Goal: Book appointment/travel/reservation

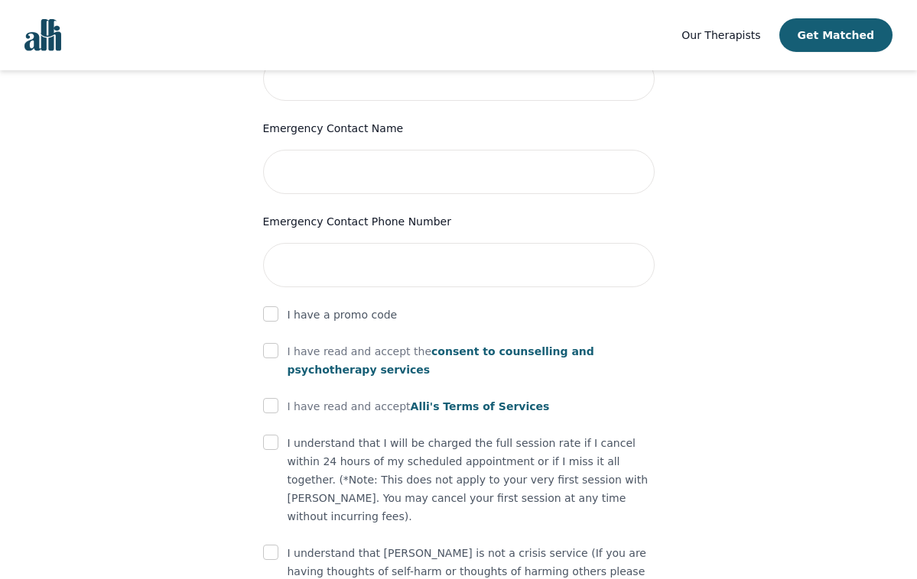
scroll to position [779, 0]
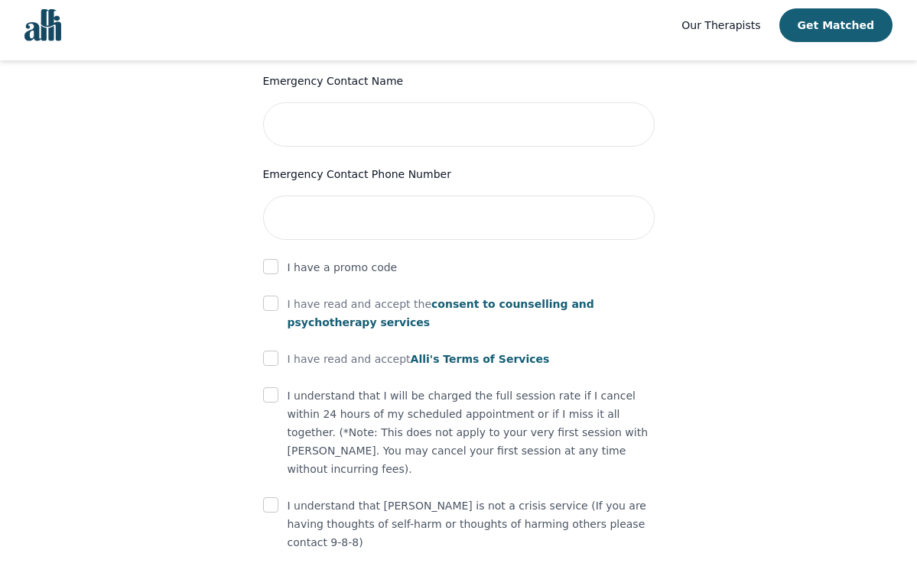
click at [494, 363] on span "Alli's Terms of Services" at bounding box center [480, 369] width 139 height 12
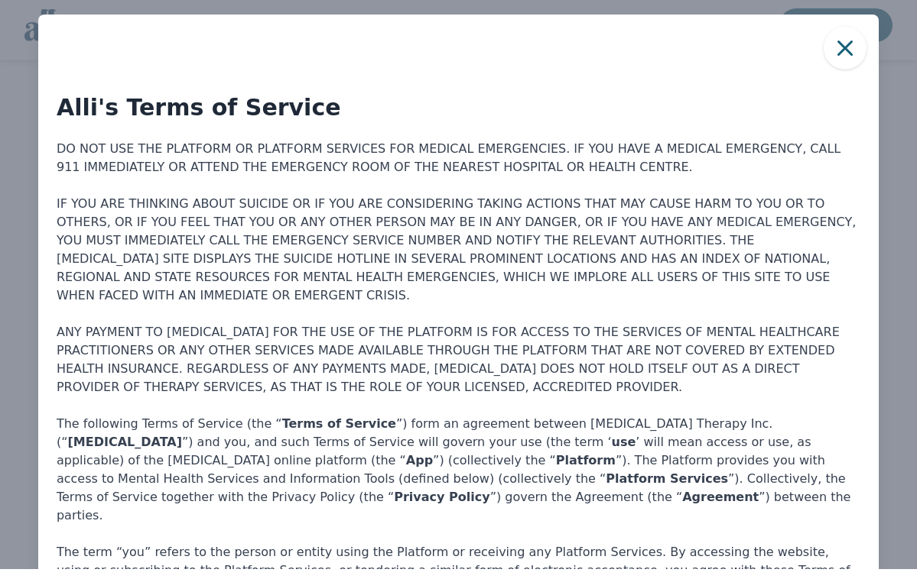
scroll to position [0, 0]
click at [849, 43] on icon "button" at bounding box center [844, 58] width 31 height 31
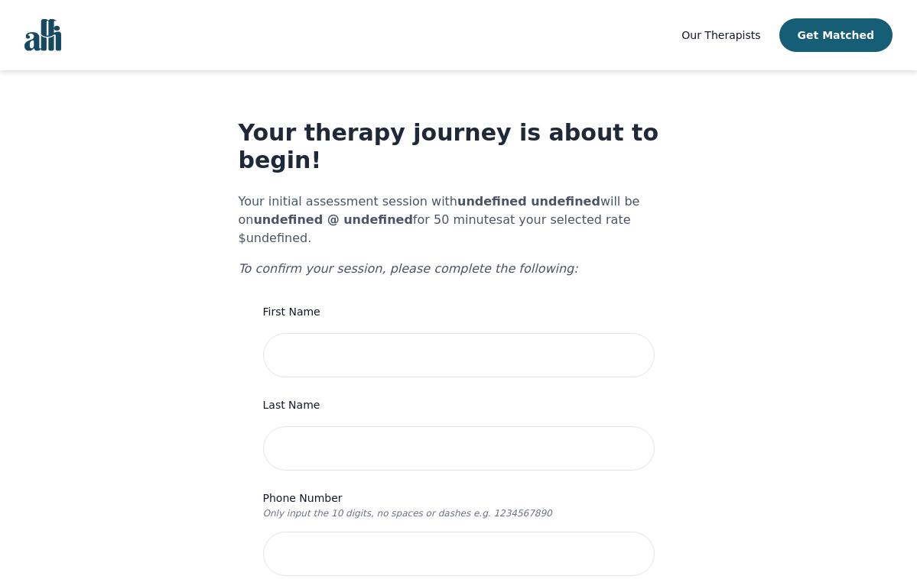
click at [44, 40] on img "Global" at bounding box center [42, 35] width 37 height 32
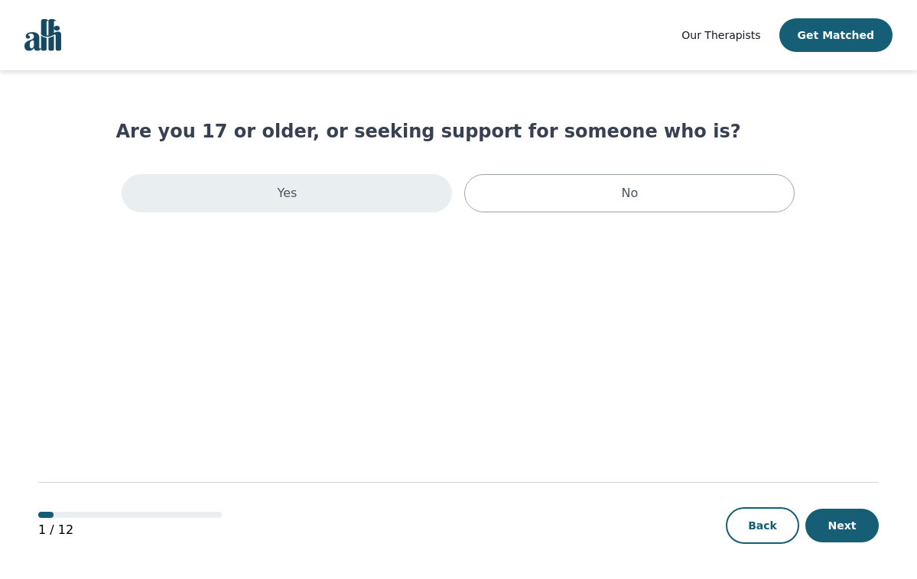
click at [285, 200] on p "Yes" at bounding box center [288, 193] width 20 height 18
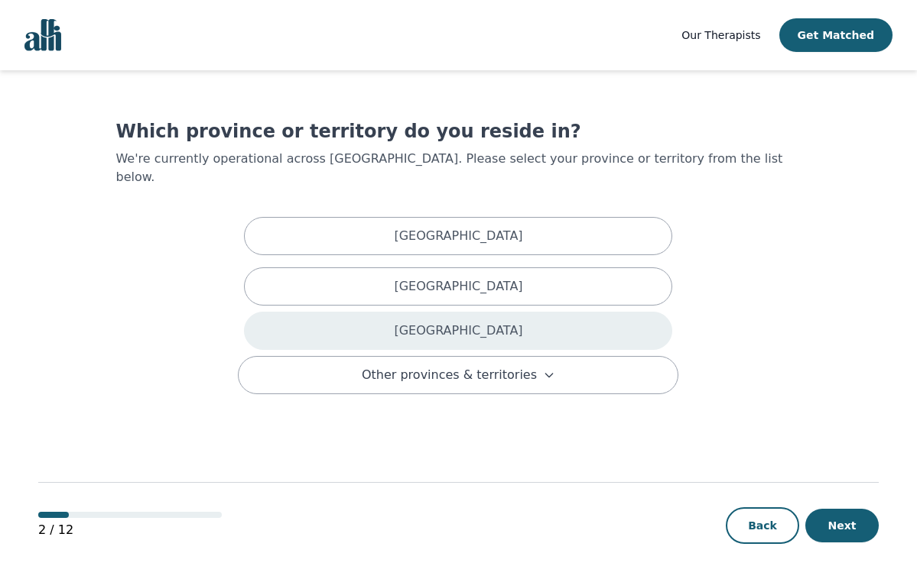
click at [381, 312] on div "[GEOGRAPHIC_DATA]" at bounding box center [458, 331] width 428 height 38
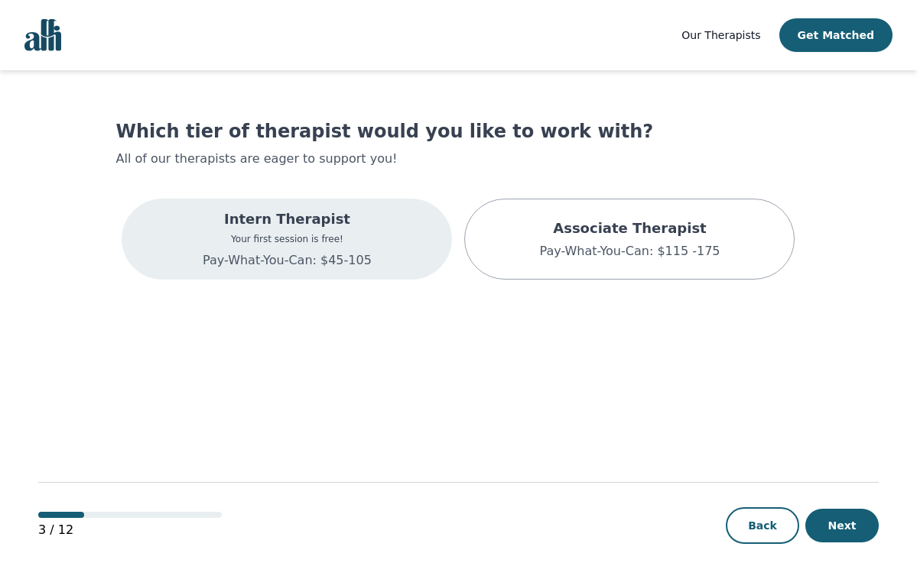
click at [276, 236] on p "Your first session is free!" at bounding box center [287, 239] width 169 height 12
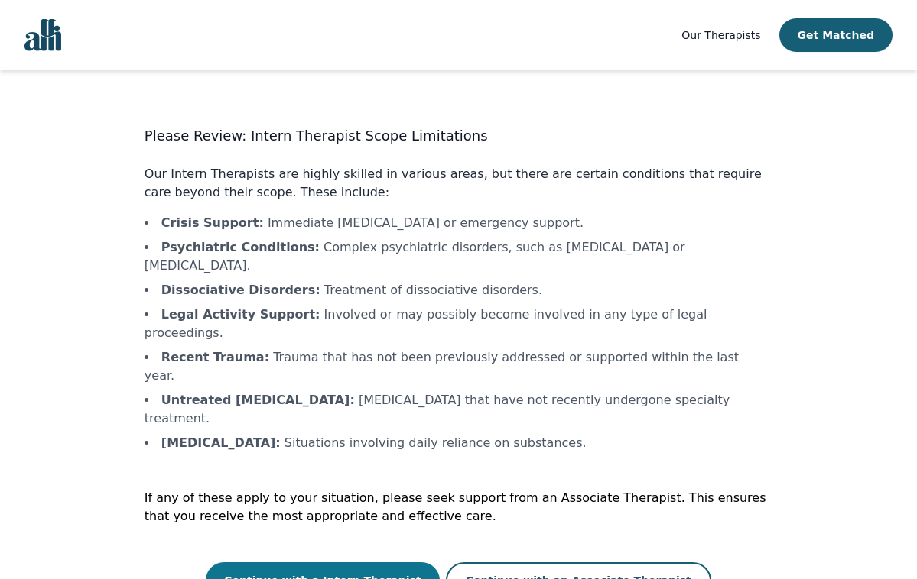
click at [355, 563] on button "Continue with a Intern Therapist" at bounding box center [323, 581] width 234 height 37
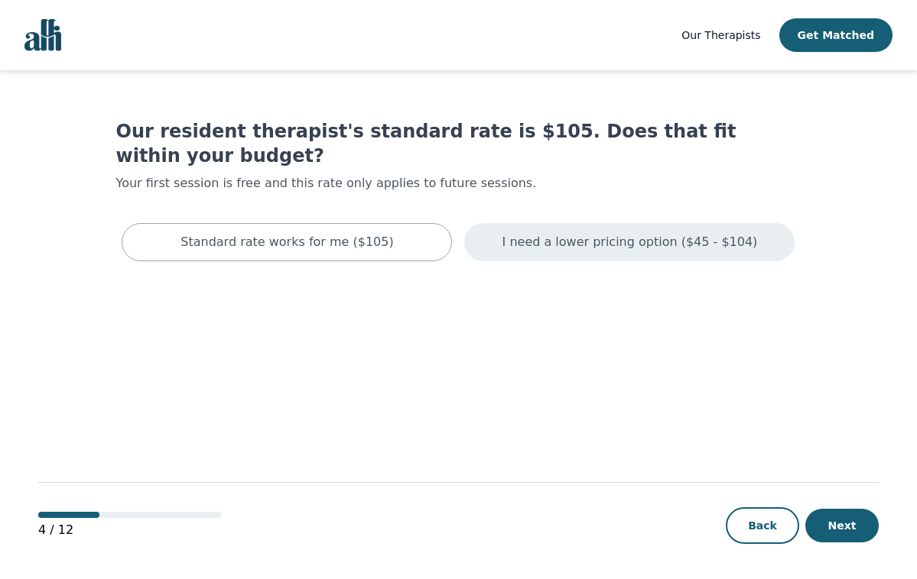
click at [602, 233] on p "I need a lower pricing option ($45 - $104)" at bounding box center [629, 242] width 255 height 18
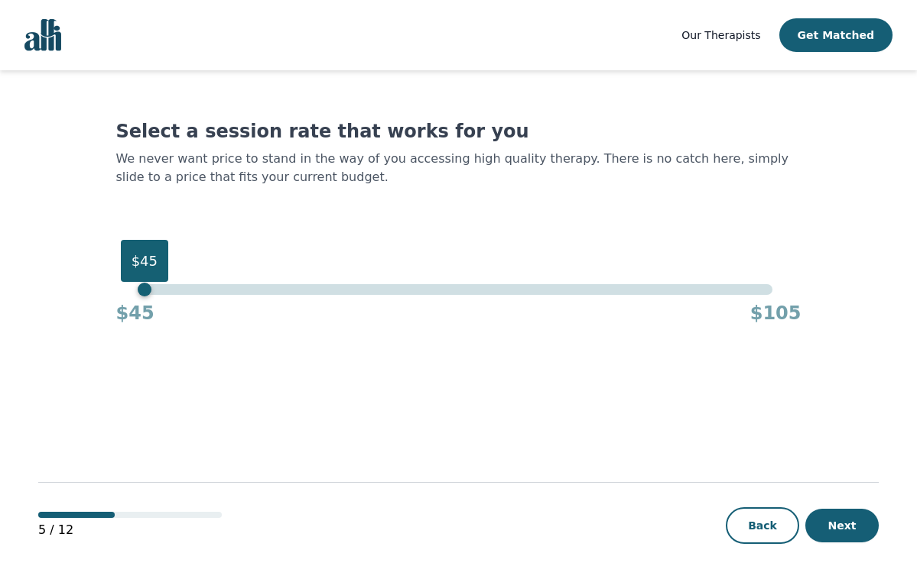
drag, startPoint x: 769, startPoint y: 287, endPoint x: 118, endPoint y: 274, distance: 650.7
click at [119, 271] on div "Select a session rate that works for you We never want price to stand in the wa…" at bounding box center [457, 222] width 685 height 206
click at [855, 531] on button "Next" at bounding box center [841, 526] width 73 height 34
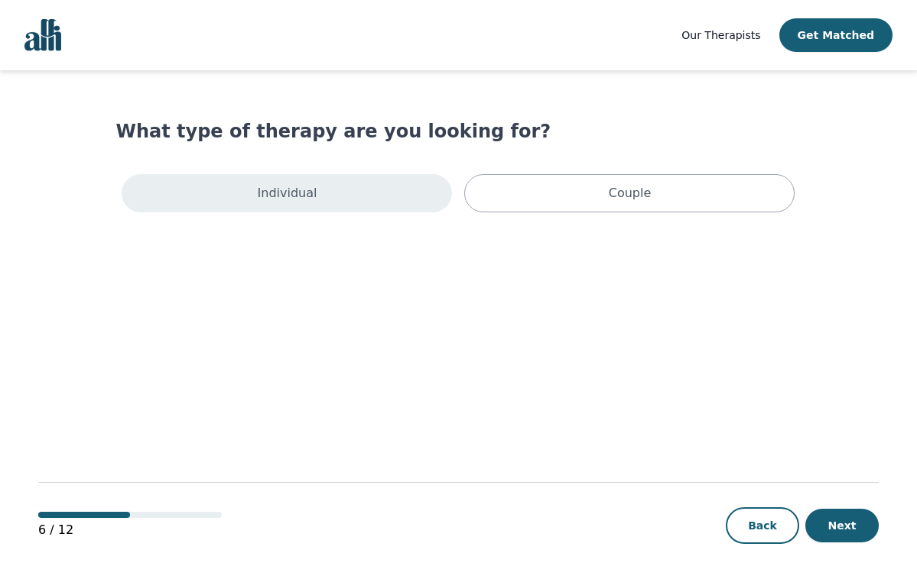
click at [286, 188] on p "Individual" at bounding box center [288, 193] width 60 height 18
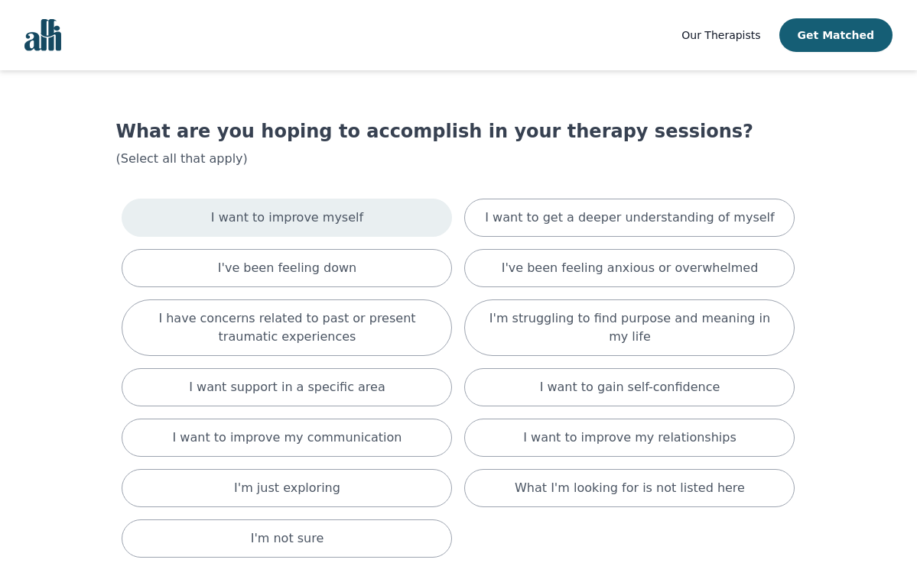
click at [327, 214] on p "I want to improve myself" at bounding box center [287, 218] width 152 height 18
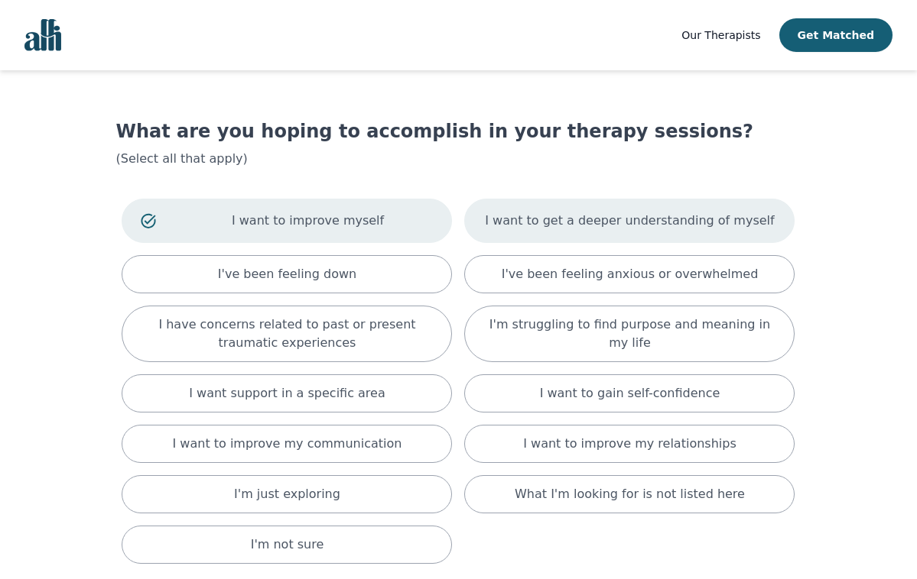
click at [498, 227] on div "I want to get a deeper understanding of myself" at bounding box center [629, 221] width 330 height 44
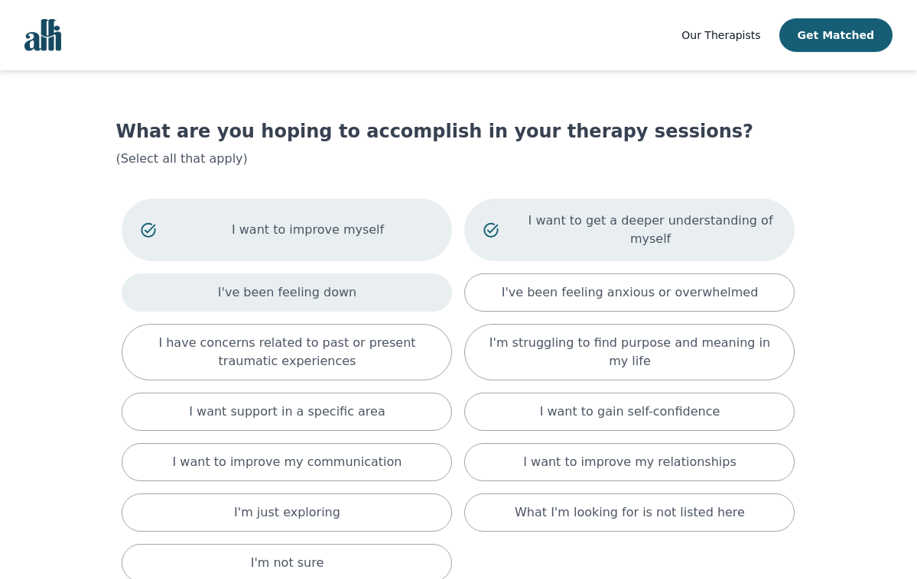
click at [307, 280] on div "I've been feeling down" at bounding box center [287, 293] width 330 height 38
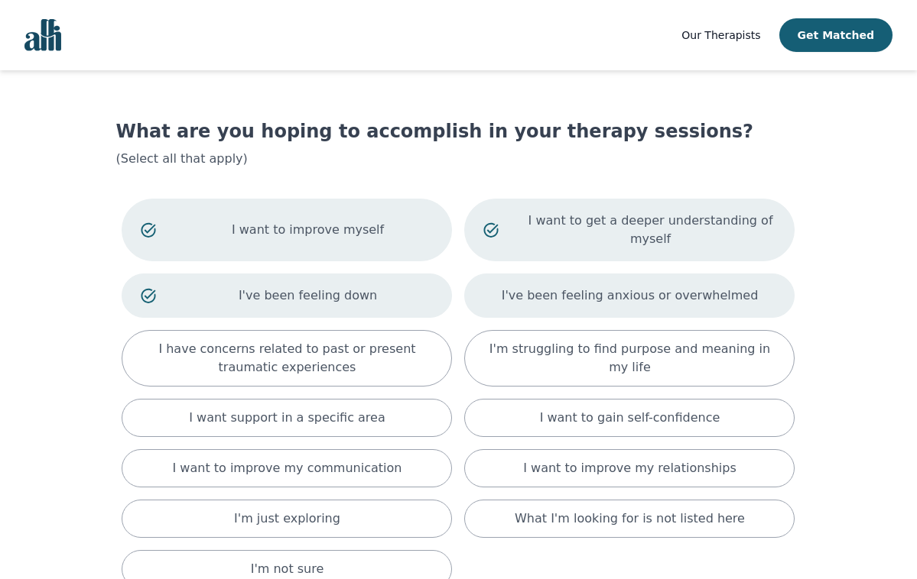
click at [552, 284] on div "I've been feeling anxious or overwhelmed" at bounding box center [629, 296] width 330 height 44
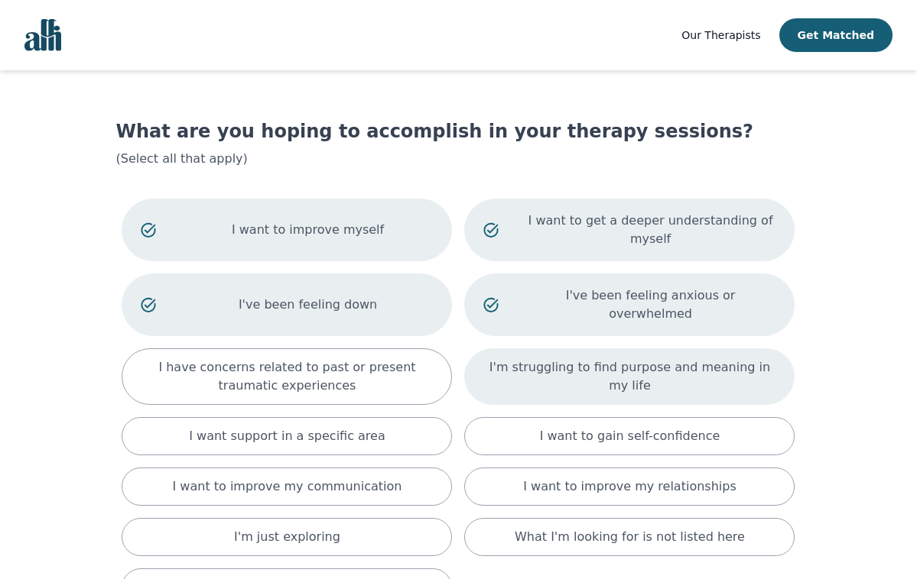
click at [558, 359] on p "I'm struggling to find purpose and meaning in my life" at bounding box center [629, 377] width 292 height 37
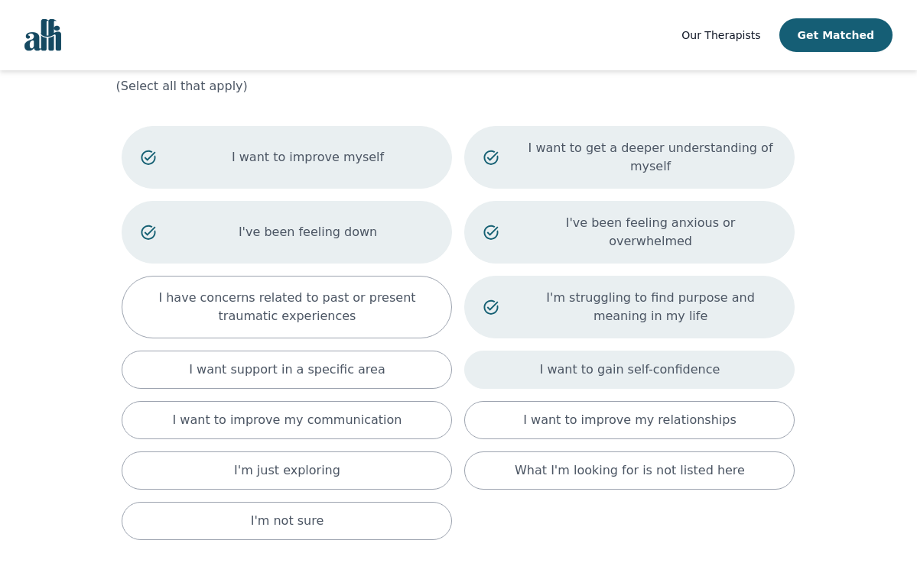
scroll to position [73, 0]
click at [558, 360] on p "I want to gain self-confidence" at bounding box center [630, 369] width 180 height 18
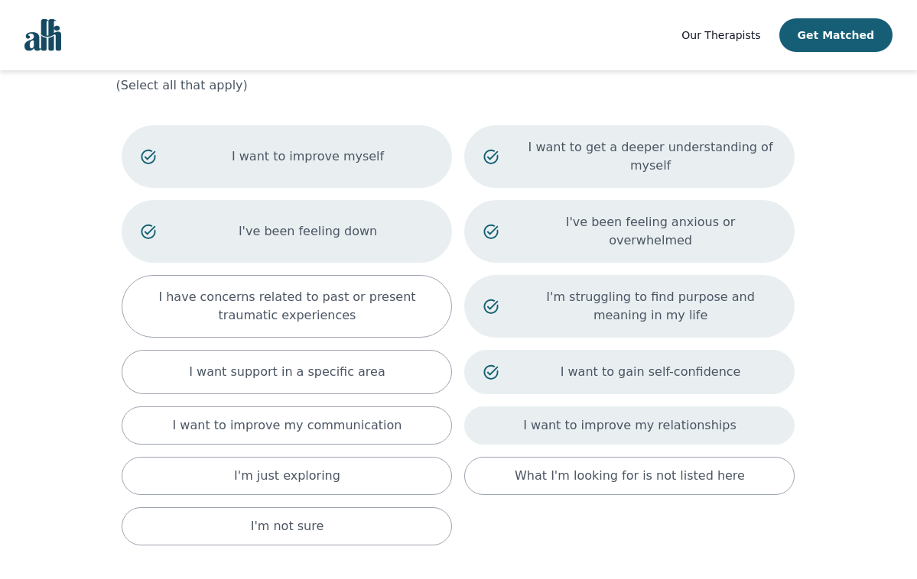
click at [548, 407] on div "I want to improve my relationships" at bounding box center [629, 426] width 330 height 38
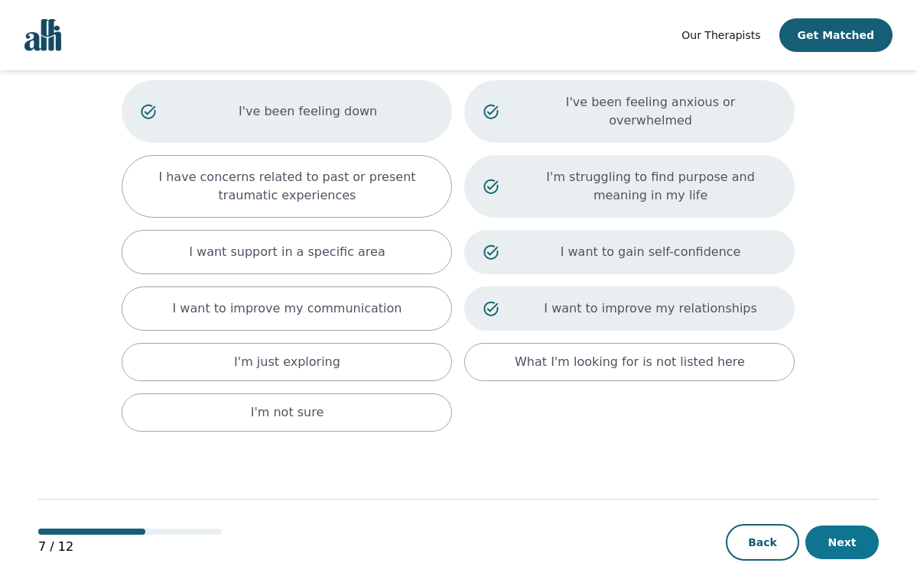
click at [838, 526] on button "Next" at bounding box center [841, 543] width 73 height 34
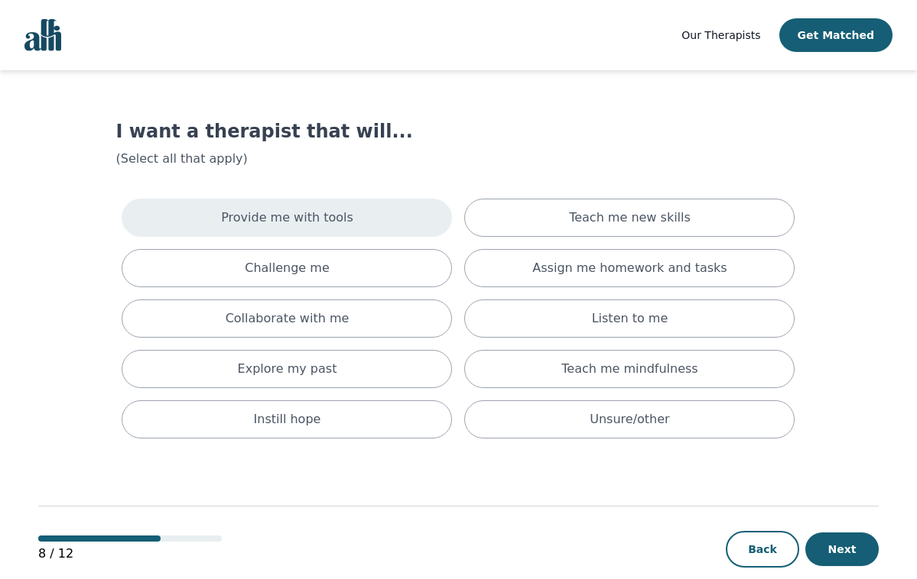
click at [320, 208] on div "Provide me with tools" at bounding box center [287, 218] width 330 height 38
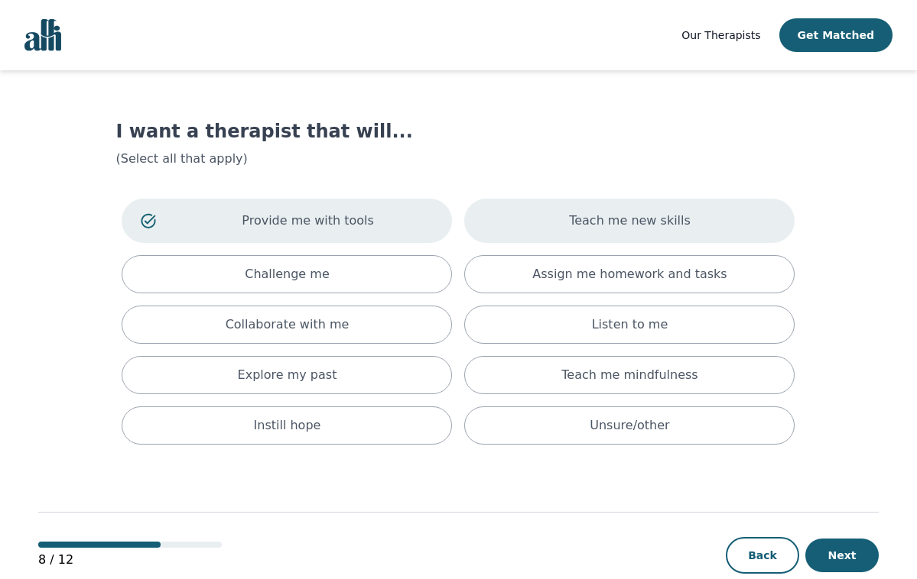
click at [542, 208] on div "Teach me new skills" at bounding box center [629, 221] width 330 height 44
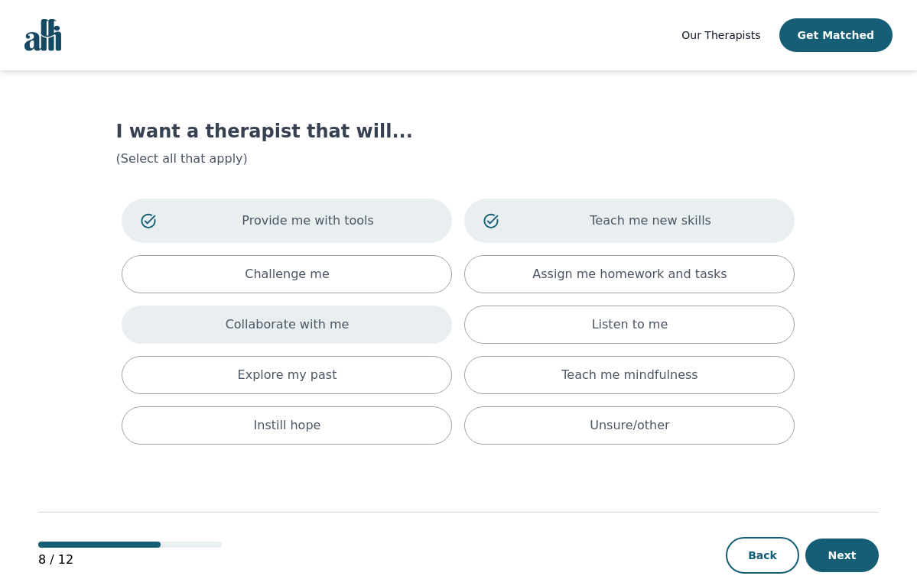
click at [340, 320] on p "Collaborate with me" at bounding box center [288, 325] width 124 height 18
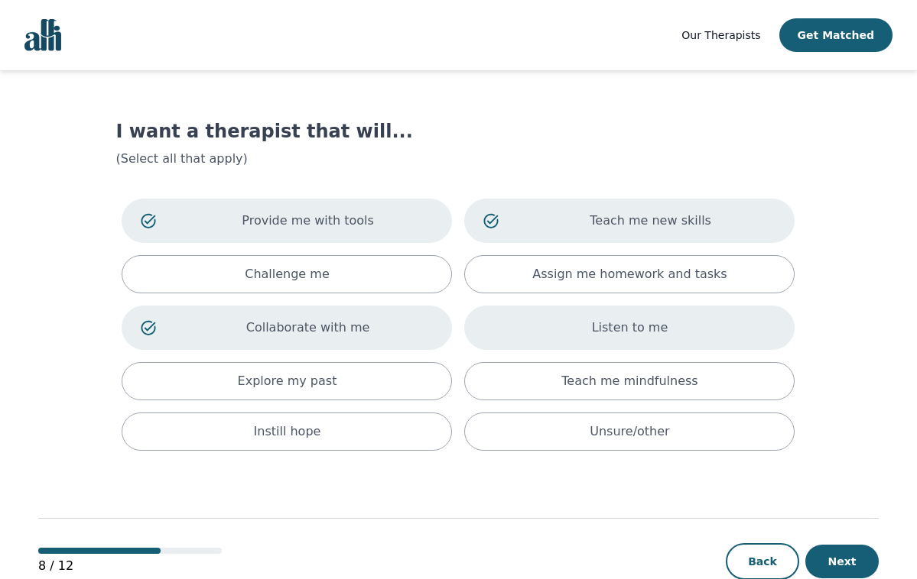
click at [548, 330] on div "Listen to me" at bounding box center [629, 328] width 330 height 44
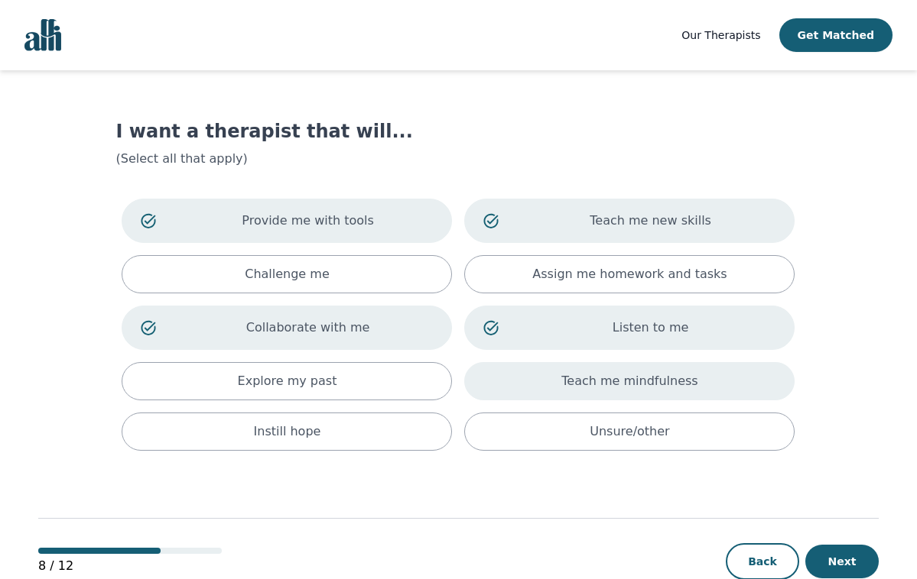
click at [551, 389] on div "Teach me mindfulness" at bounding box center [629, 381] width 330 height 38
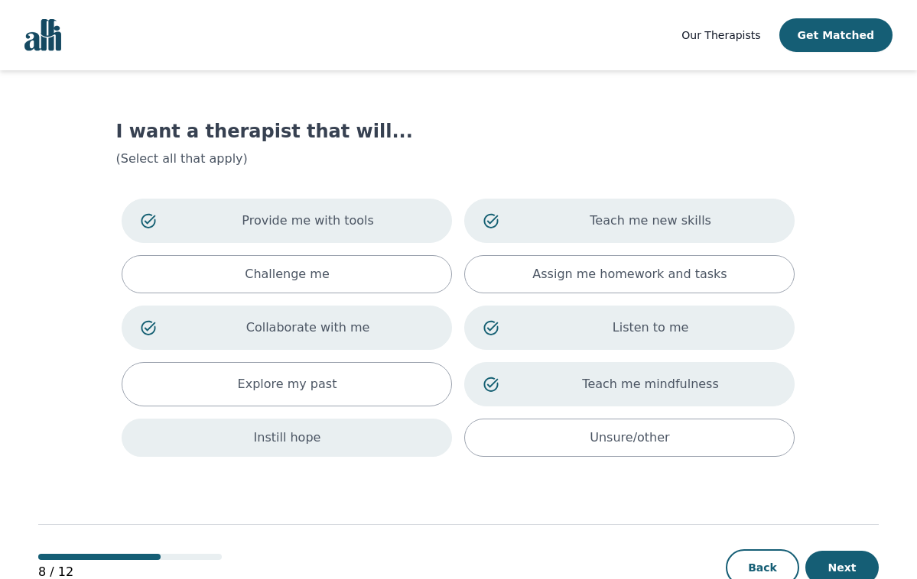
click at [358, 446] on div "Instill hope" at bounding box center [287, 438] width 330 height 38
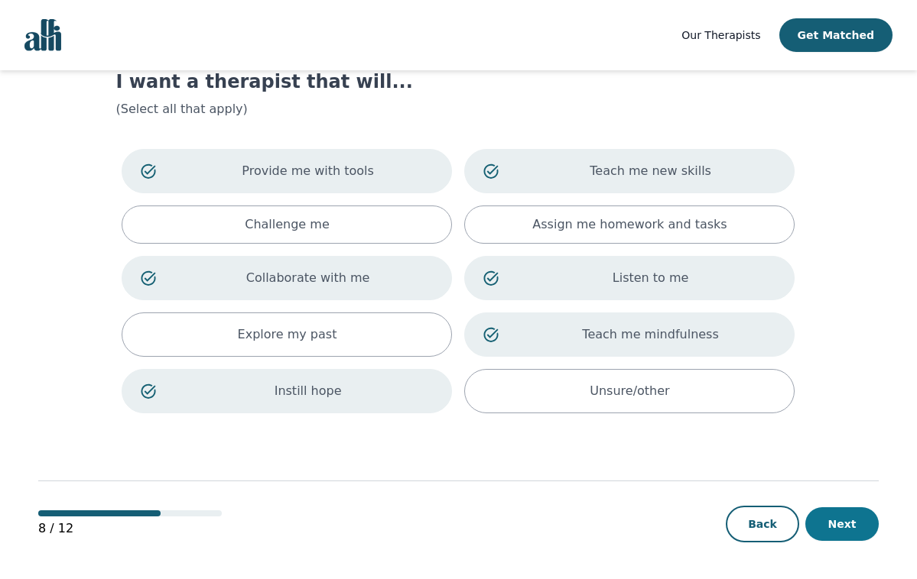
click at [829, 524] on button "Next" at bounding box center [841, 525] width 73 height 34
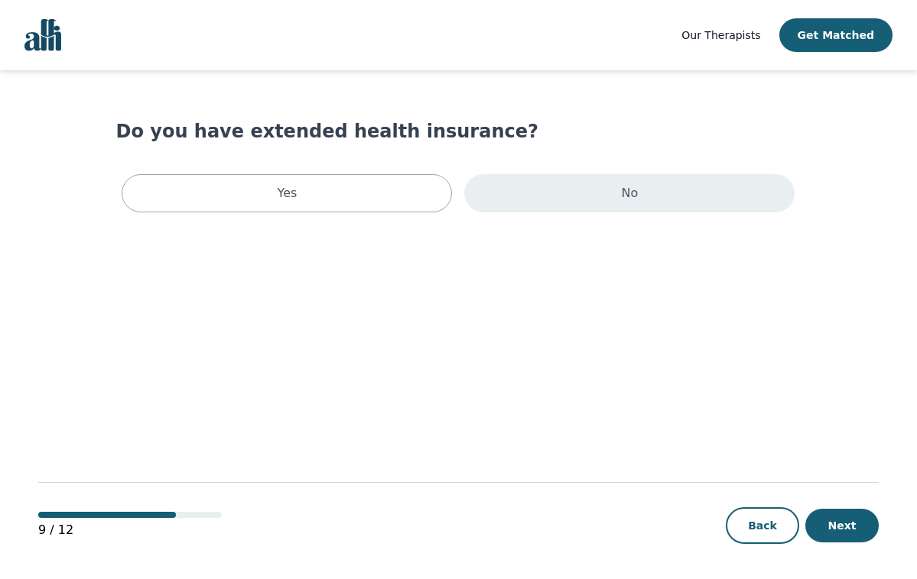
click at [670, 189] on div "No" at bounding box center [629, 193] width 330 height 38
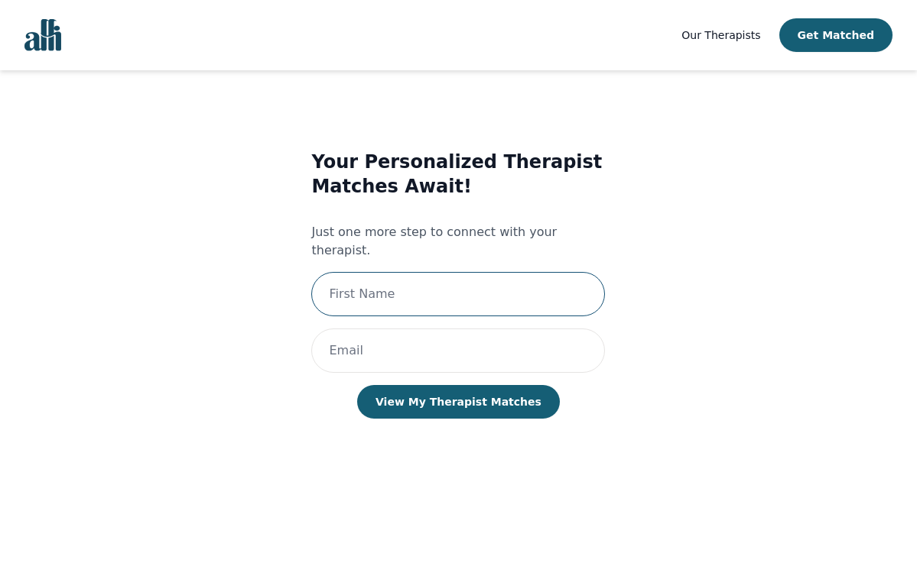
click at [432, 285] on input "text" at bounding box center [458, 294] width 294 height 44
type input "Vince"
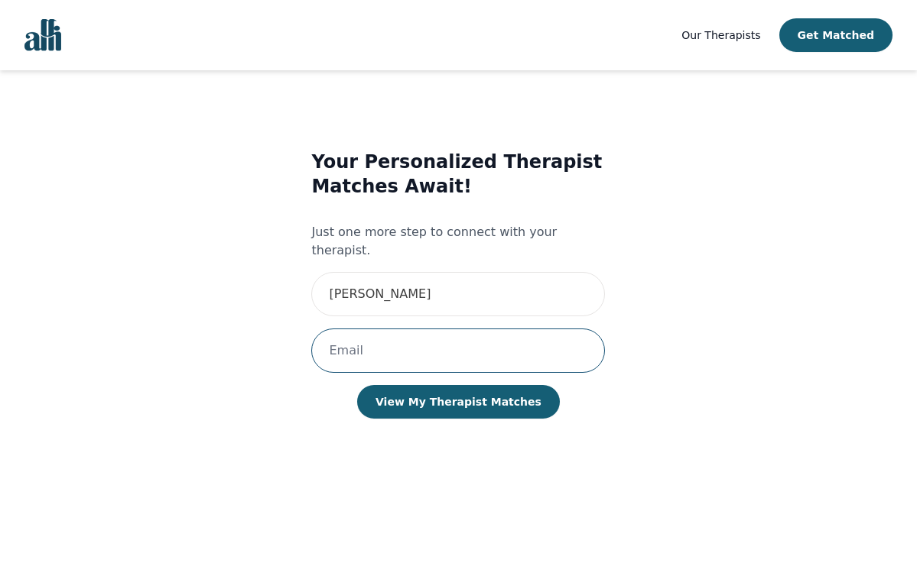
click at [396, 344] on input "email" at bounding box center [458, 351] width 294 height 44
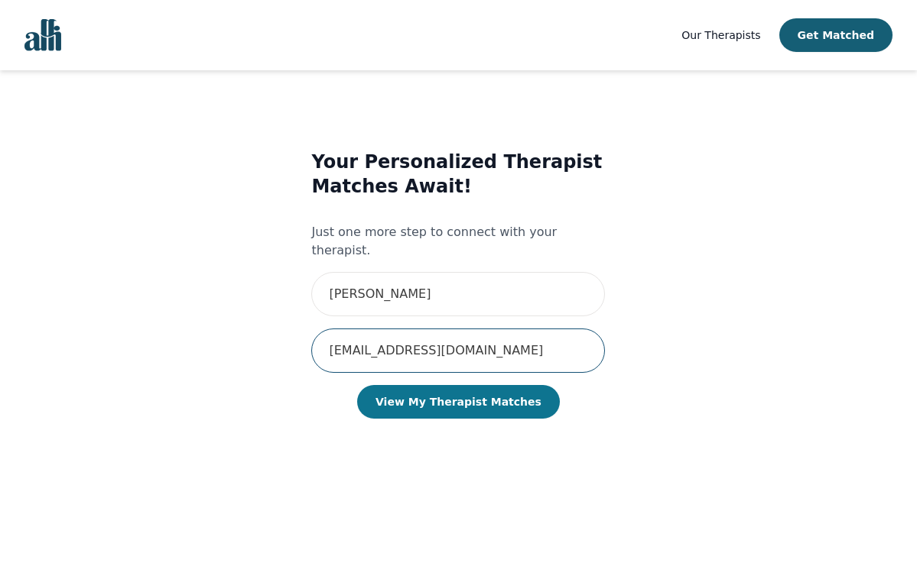
type input "vinceweir@hotmail.com"
click at [408, 388] on button "View My Therapist Matches" at bounding box center [458, 402] width 203 height 34
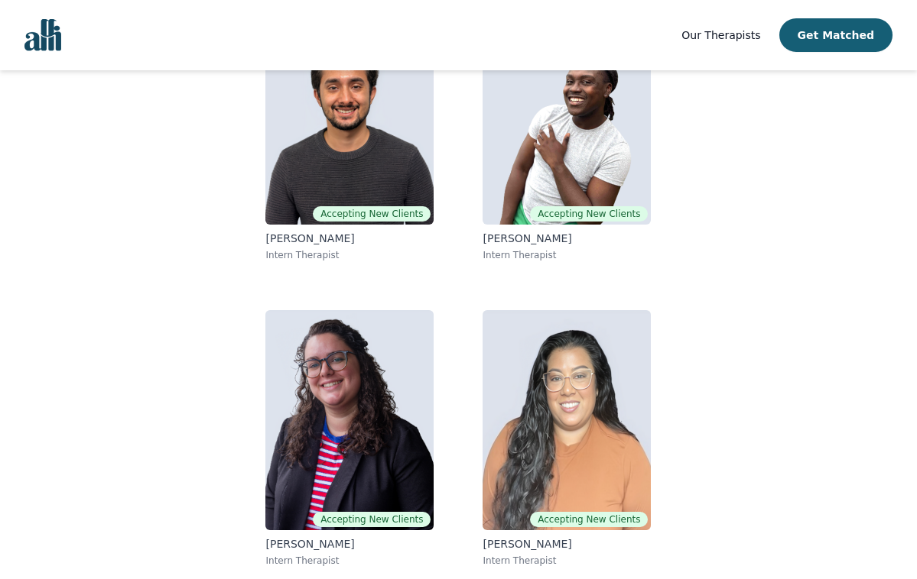
scroll to position [85, 0]
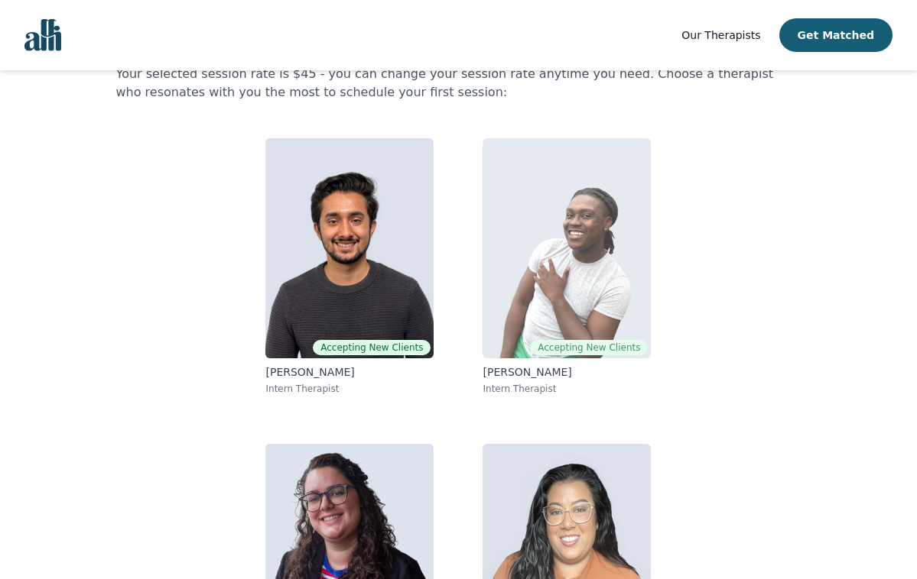
click at [578, 281] on img at bounding box center [566, 248] width 168 height 220
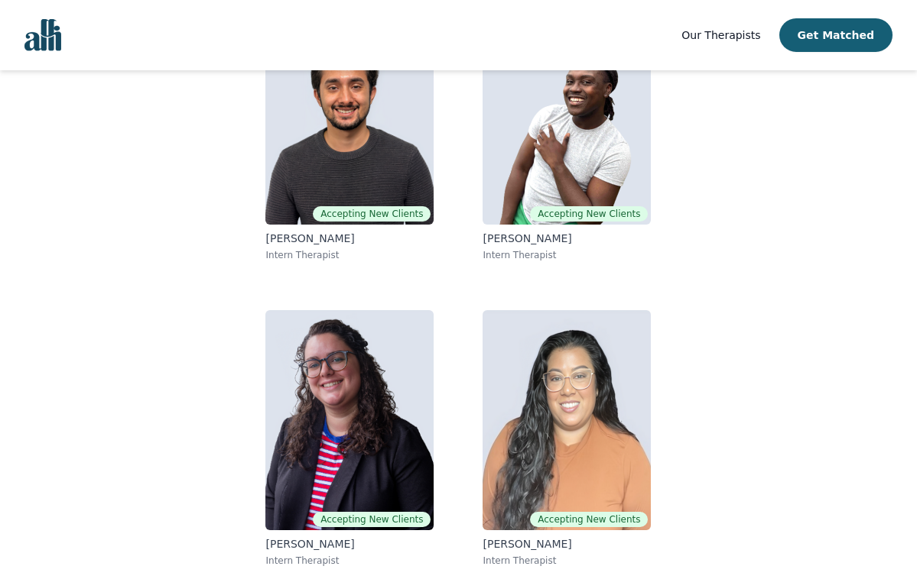
scroll to position [219, 0]
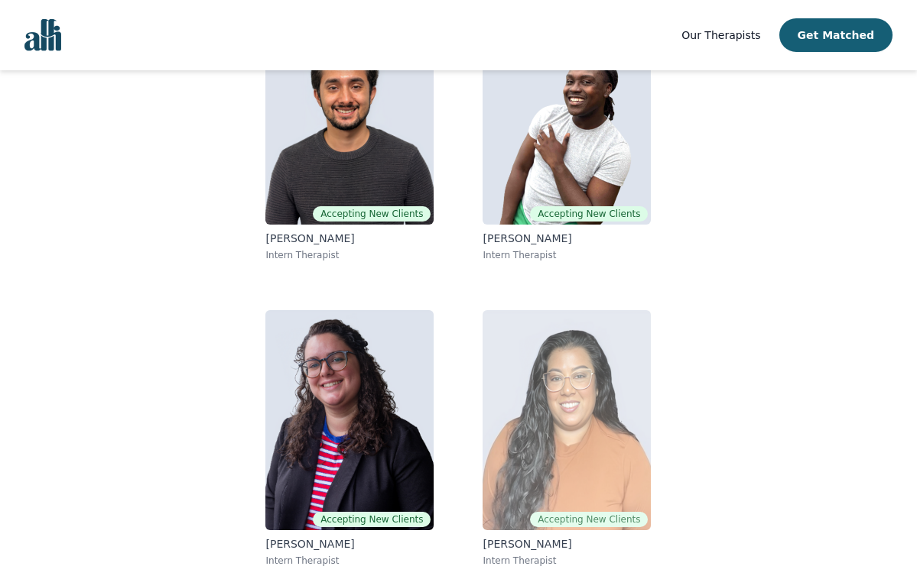
click at [589, 391] on img at bounding box center [566, 420] width 168 height 220
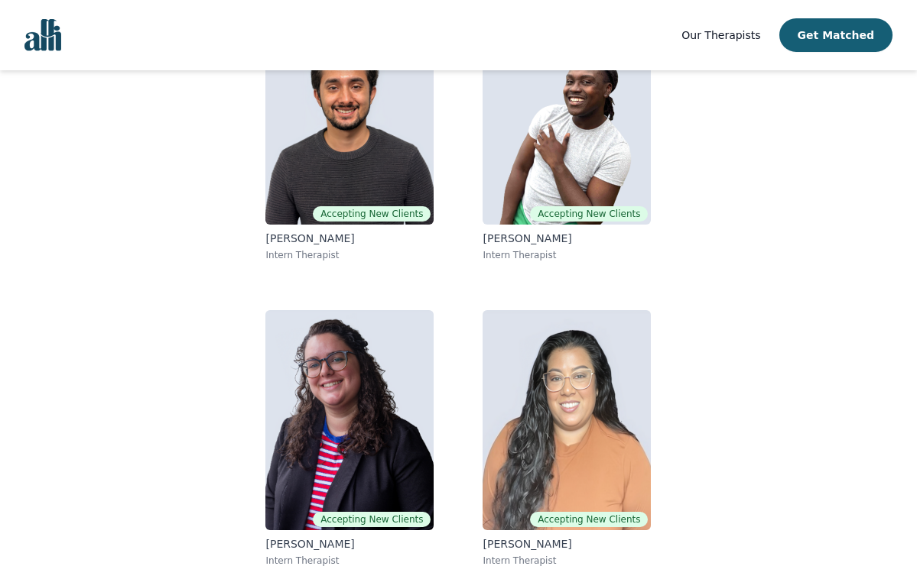
scroll to position [161, 0]
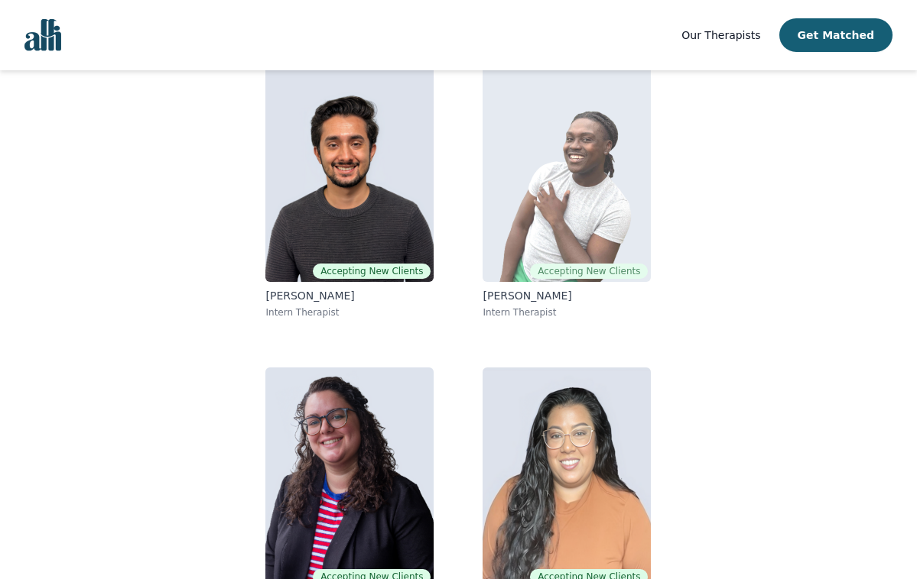
click at [534, 216] on img at bounding box center [566, 172] width 168 height 220
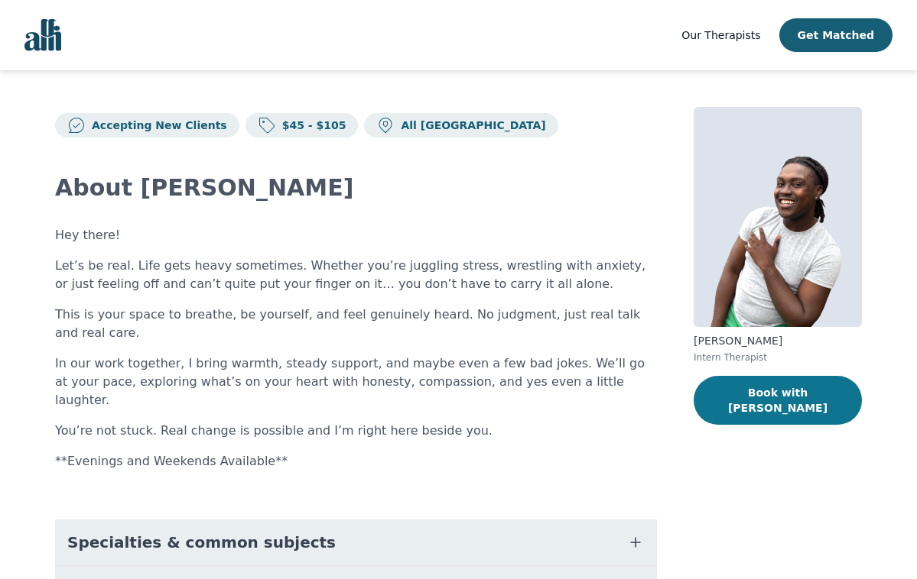
click at [745, 404] on button "Book with Anthony" at bounding box center [777, 400] width 168 height 49
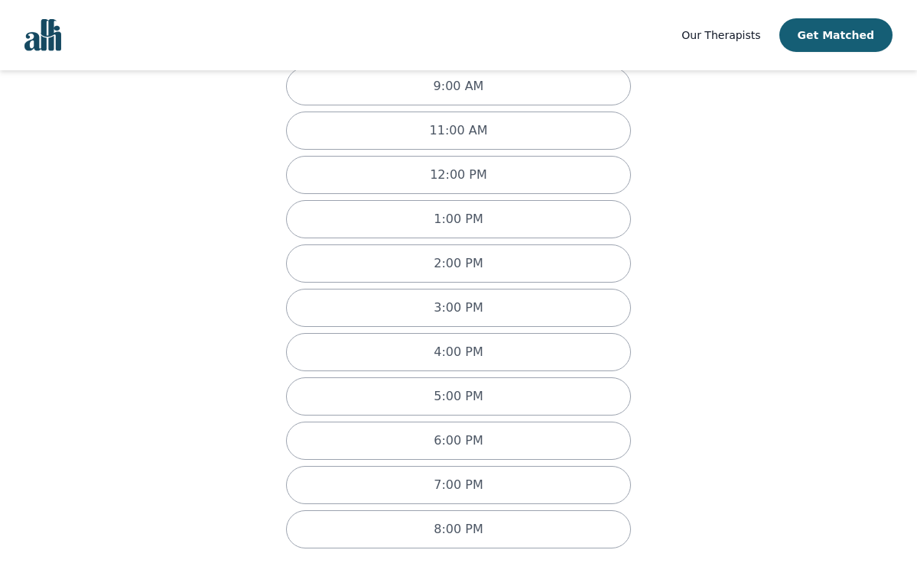
scroll to position [24, 0]
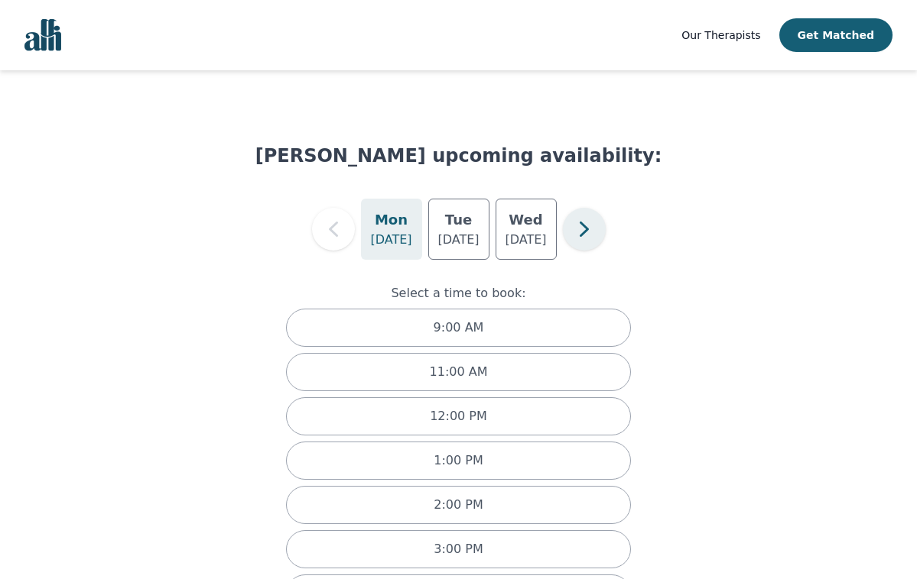
click at [593, 241] on icon "button" at bounding box center [584, 229] width 31 height 31
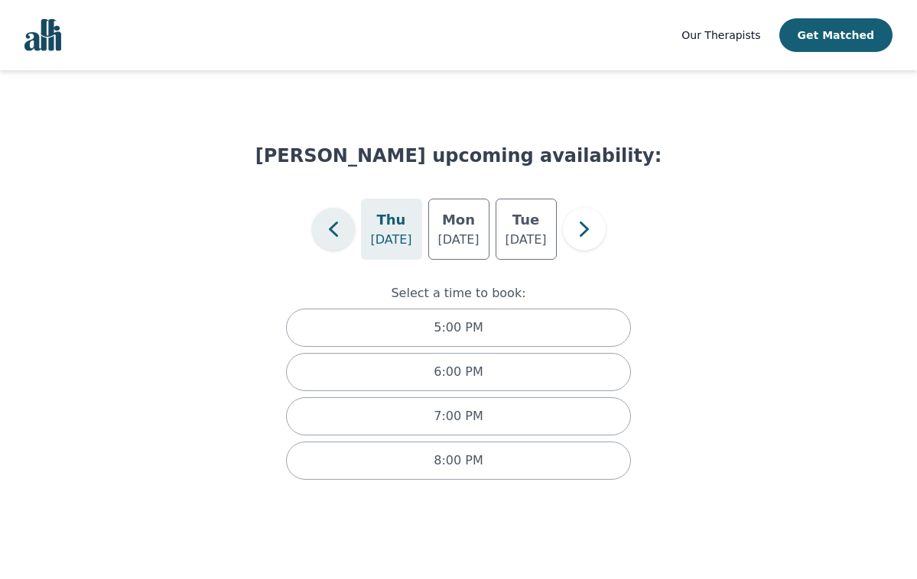
click at [342, 235] on icon "button" at bounding box center [333, 229] width 31 height 31
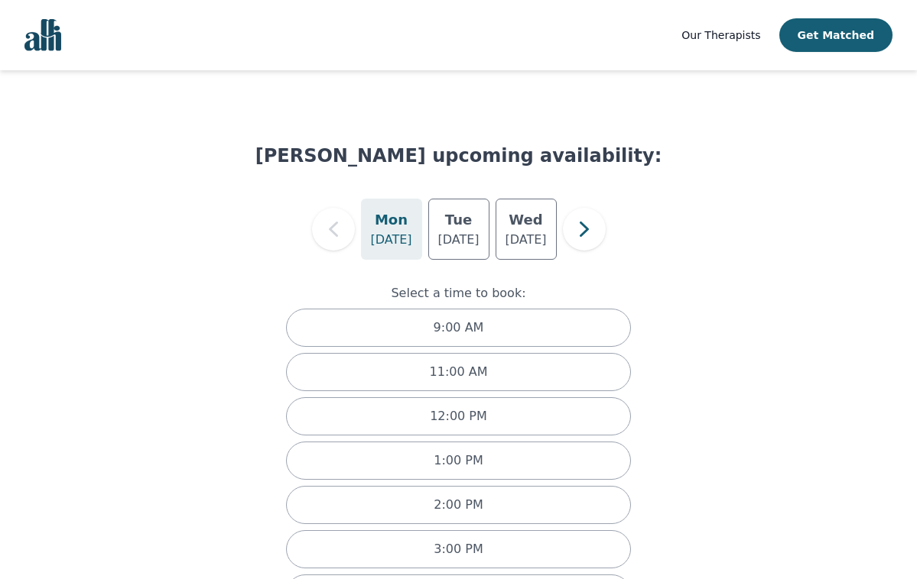
click at [338, 233] on icon "button" at bounding box center [333, 229] width 31 height 31
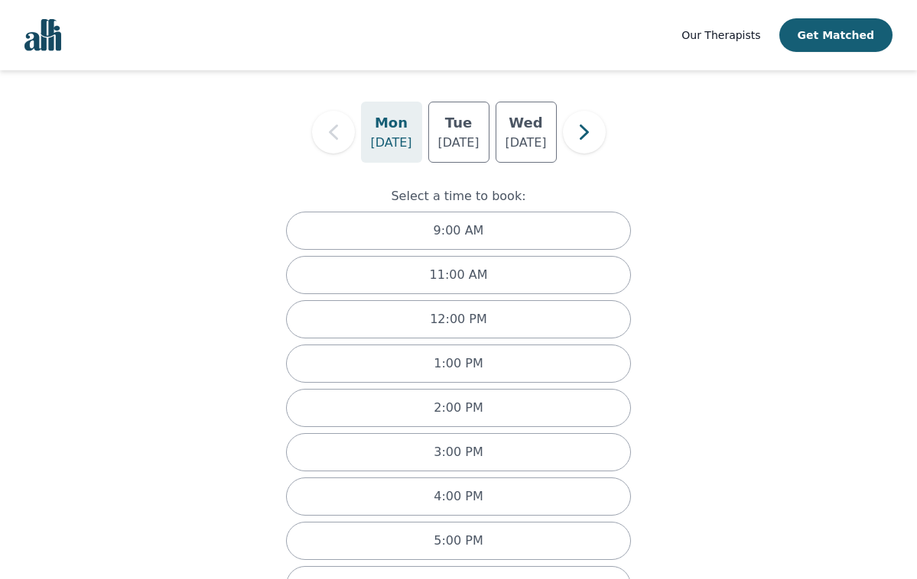
scroll to position [102, 0]
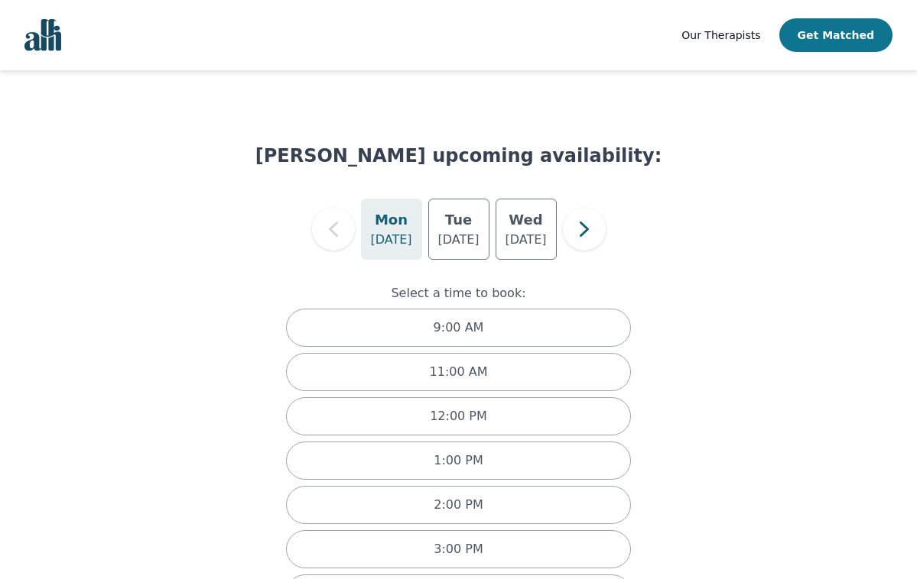
click at [860, 27] on button "Get Matched" at bounding box center [835, 35] width 113 height 34
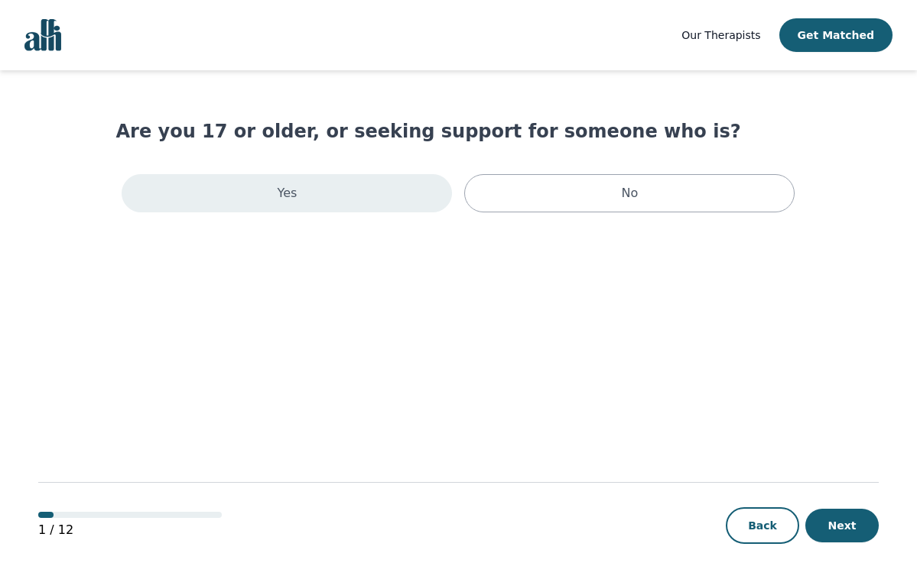
click at [381, 189] on div "Yes" at bounding box center [287, 193] width 330 height 38
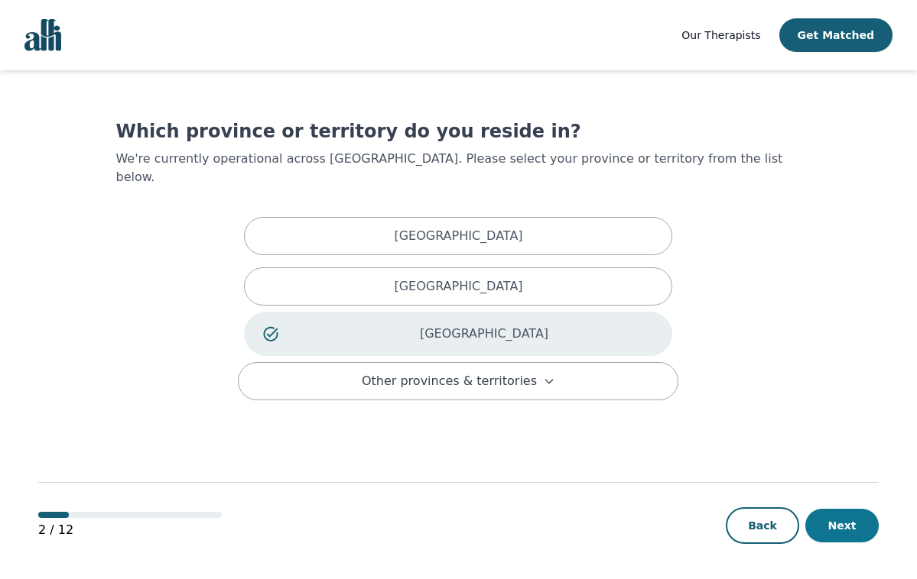
click at [830, 534] on button "Next" at bounding box center [841, 526] width 73 height 34
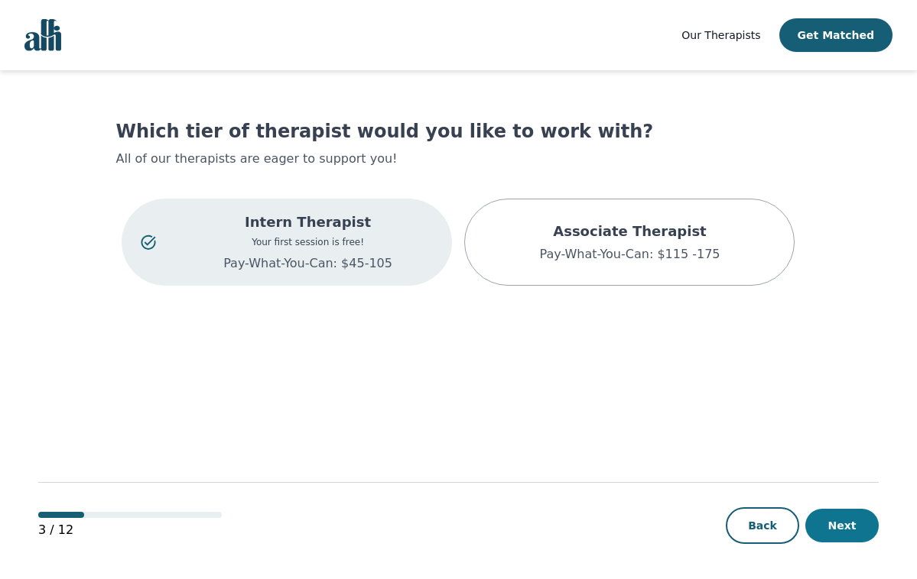
click at [836, 524] on button "Next" at bounding box center [841, 526] width 73 height 34
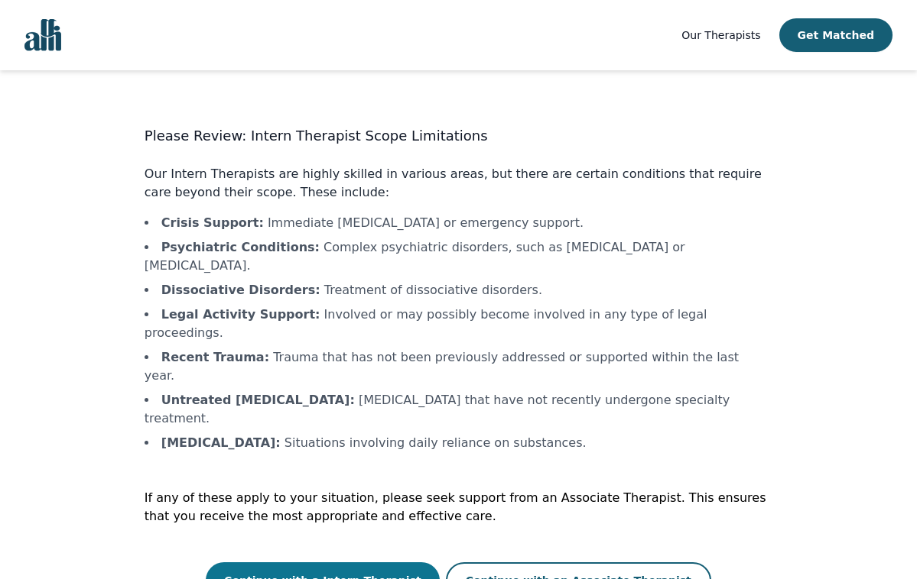
click at [381, 563] on button "Continue with a Intern Therapist" at bounding box center [323, 581] width 234 height 37
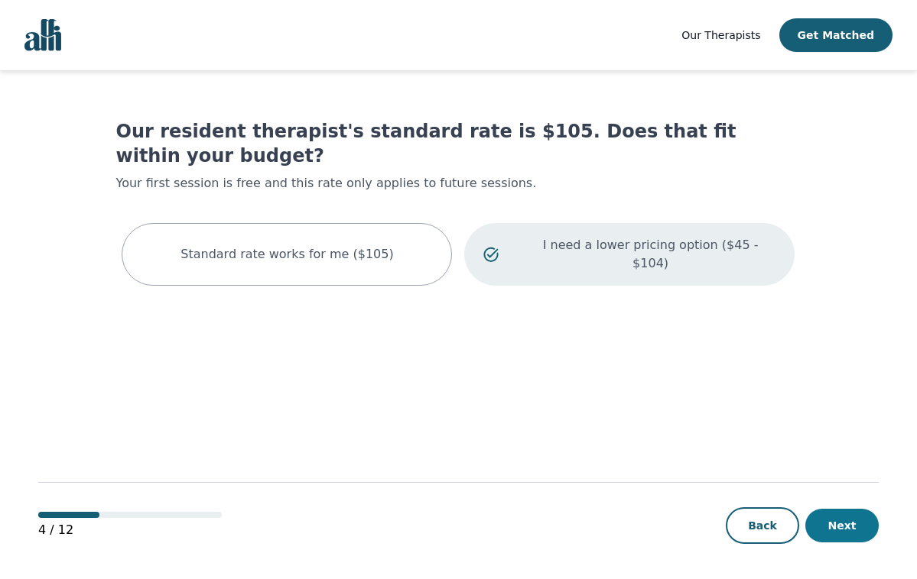
click at [853, 515] on button "Next" at bounding box center [841, 526] width 73 height 34
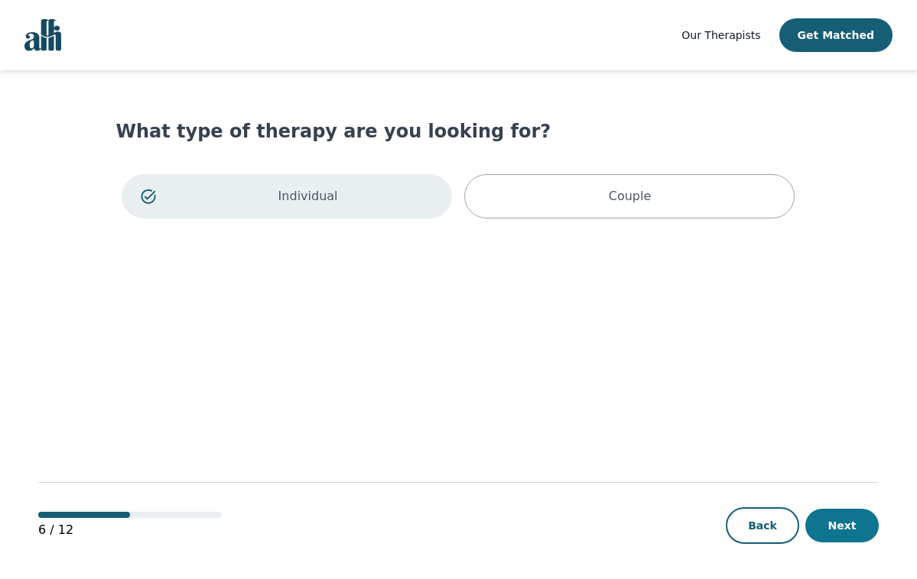
click at [834, 525] on button "Next" at bounding box center [841, 526] width 73 height 34
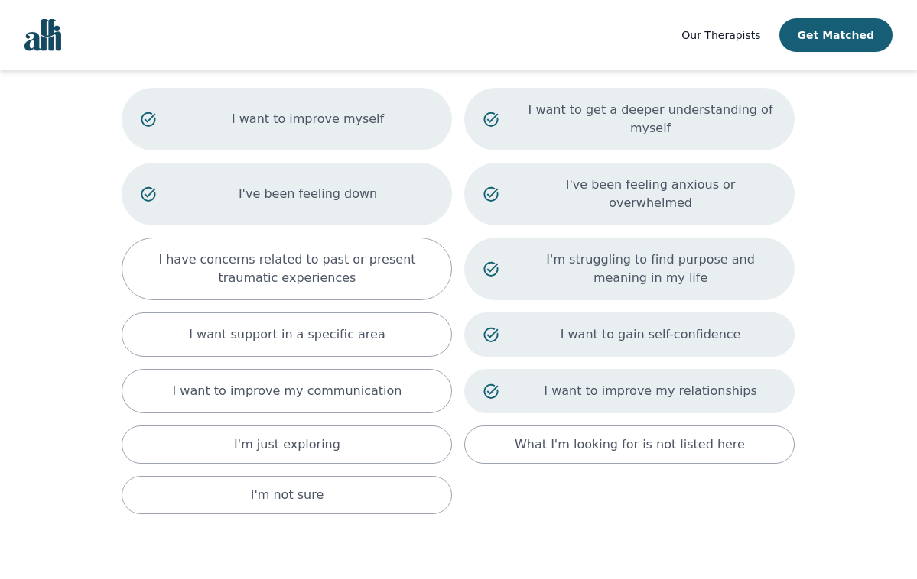
scroll to position [78, 0]
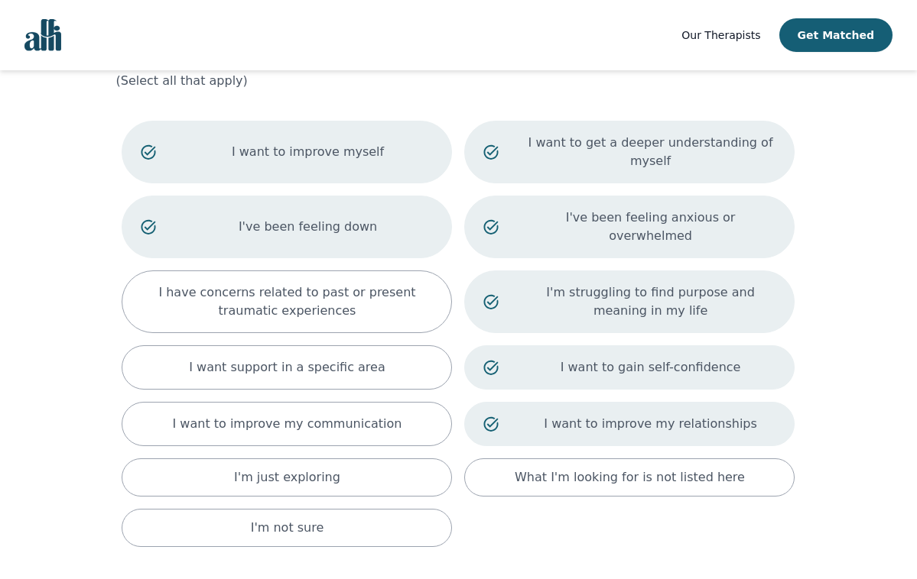
click at [570, 415] on p "I want to improve my relationships" at bounding box center [650, 424] width 251 height 18
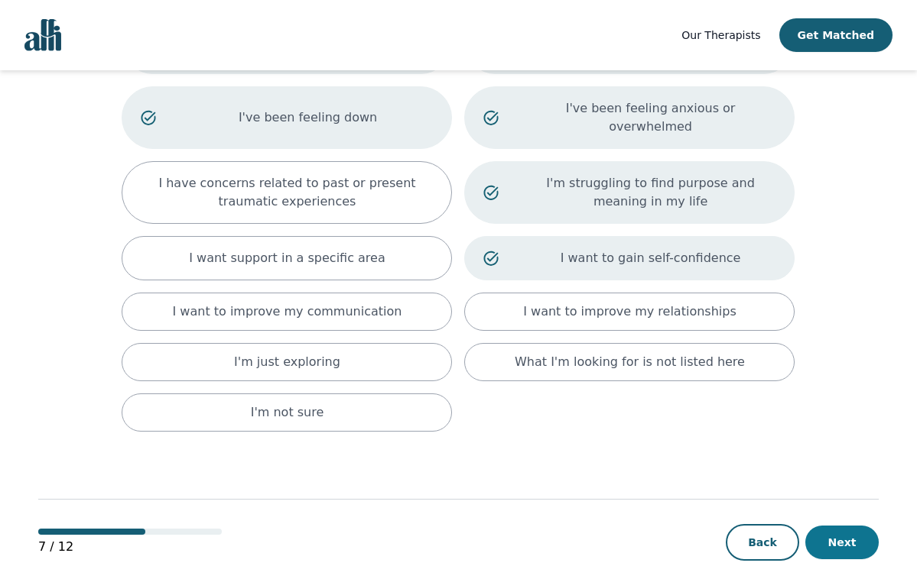
click at [831, 526] on button "Next" at bounding box center [841, 543] width 73 height 34
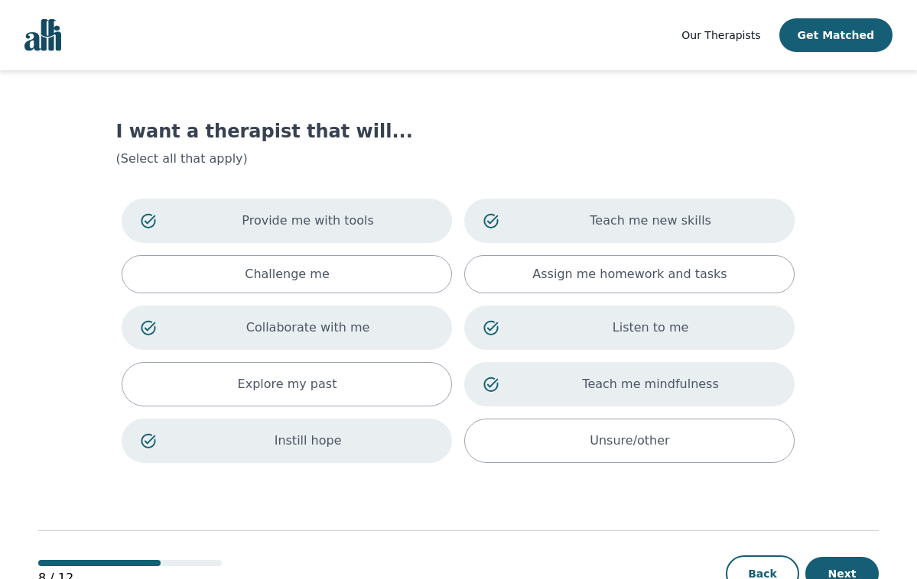
click at [568, 316] on div "Listen to me" at bounding box center [629, 328] width 330 height 44
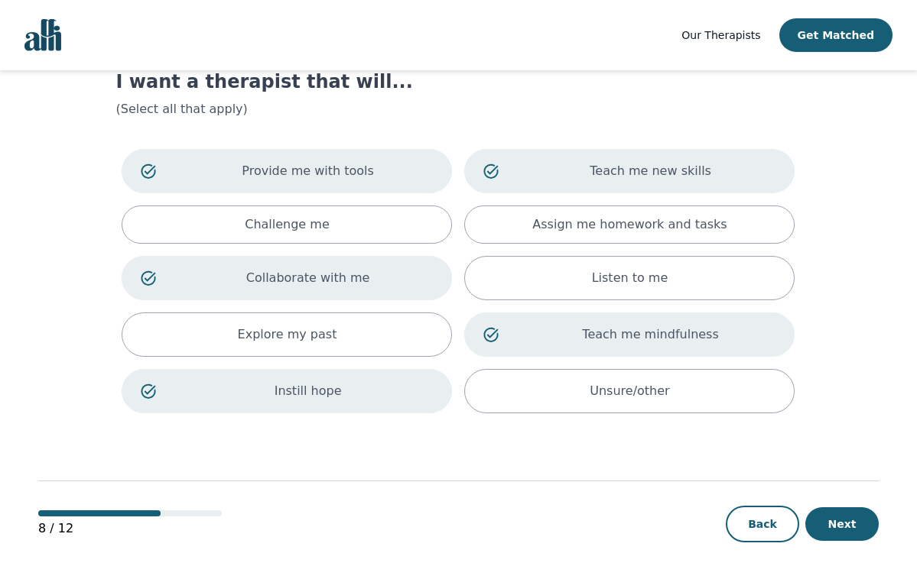
scroll to position [50, 0]
click at [835, 523] on button "Next" at bounding box center [841, 525] width 73 height 34
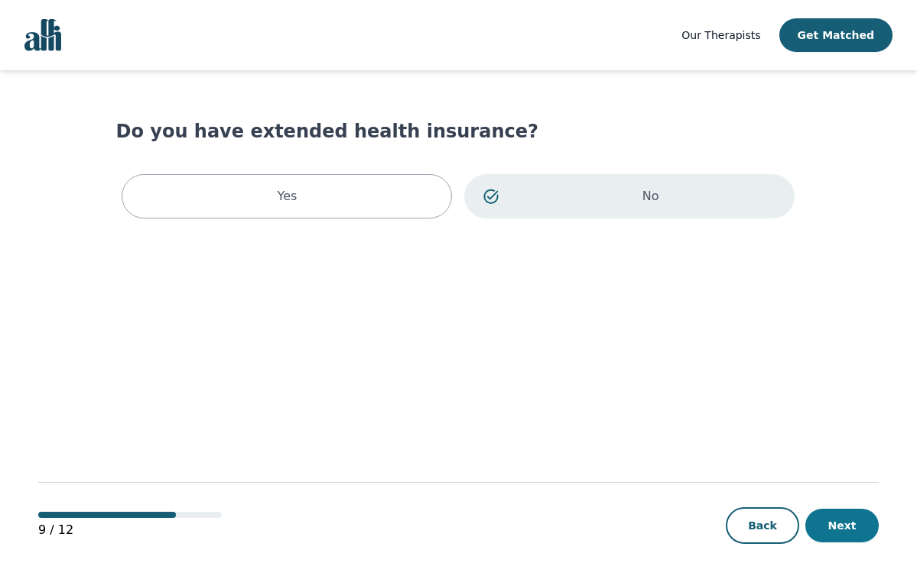
click at [826, 521] on button "Next" at bounding box center [841, 526] width 73 height 34
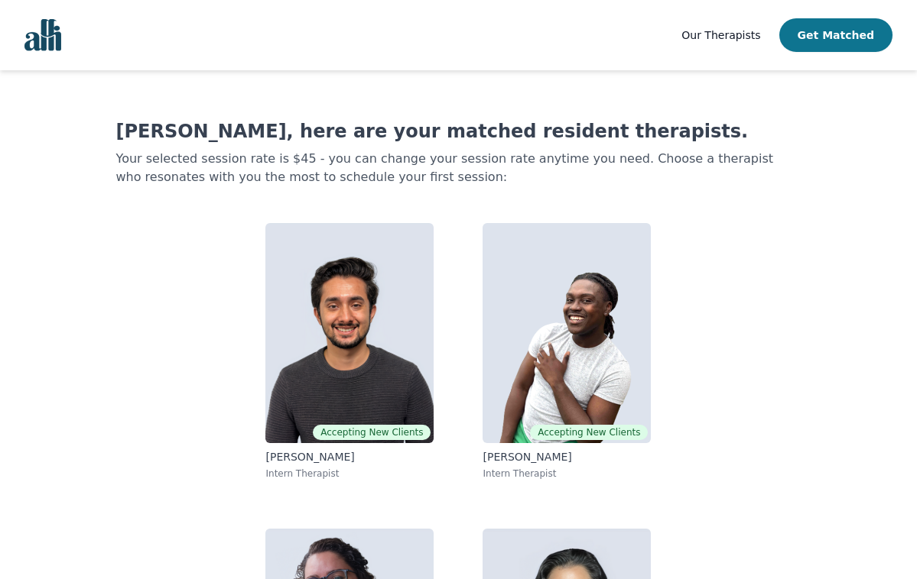
click at [823, 34] on button "Get Matched" at bounding box center [835, 35] width 113 height 34
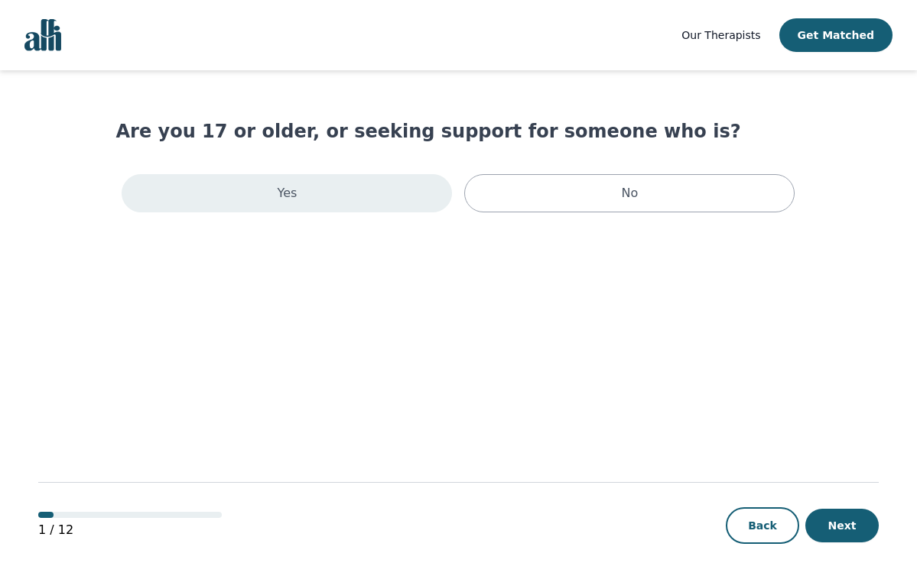
click at [330, 181] on div "Yes" at bounding box center [287, 193] width 330 height 38
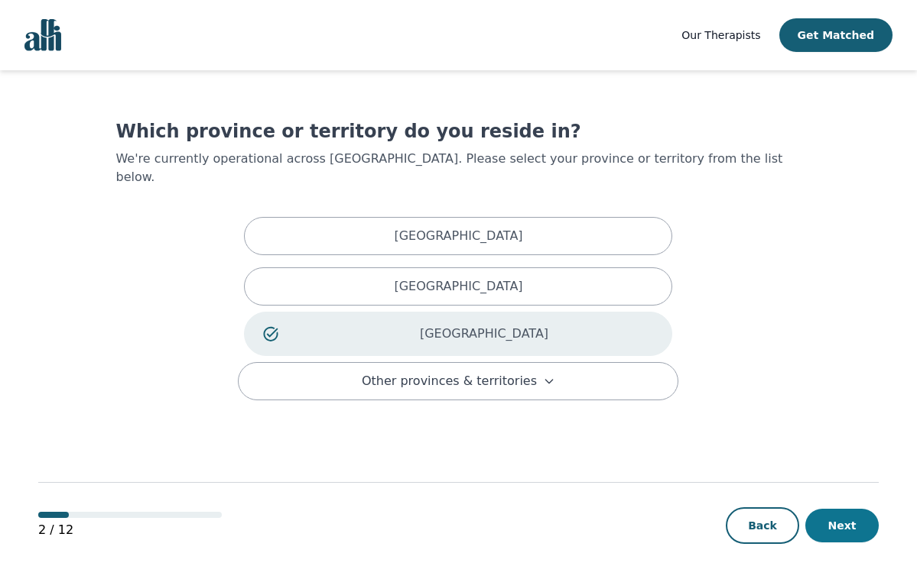
click at [838, 532] on button "Next" at bounding box center [841, 526] width 73 height 34
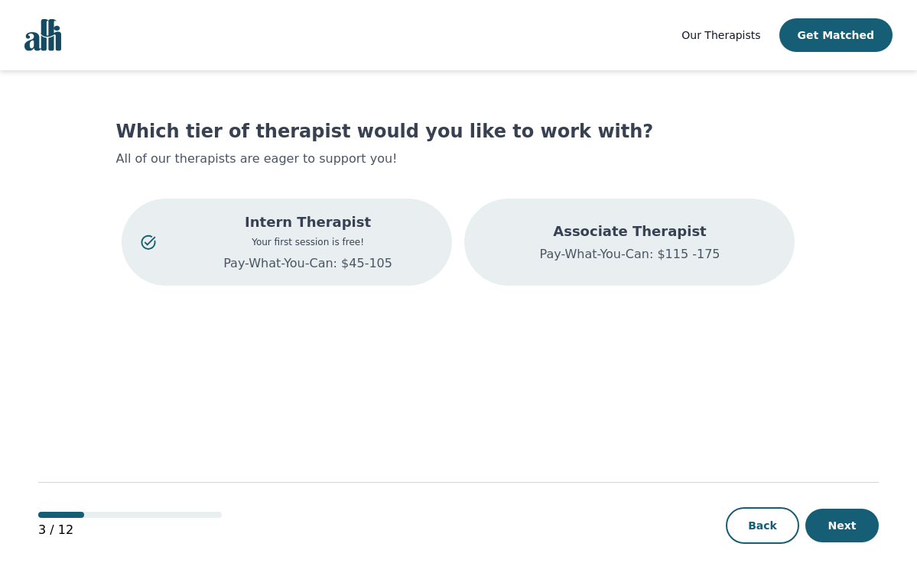
click at [648, 230] on p "Associate Therapist" at bounding box center [629, 231] width 180 height 21
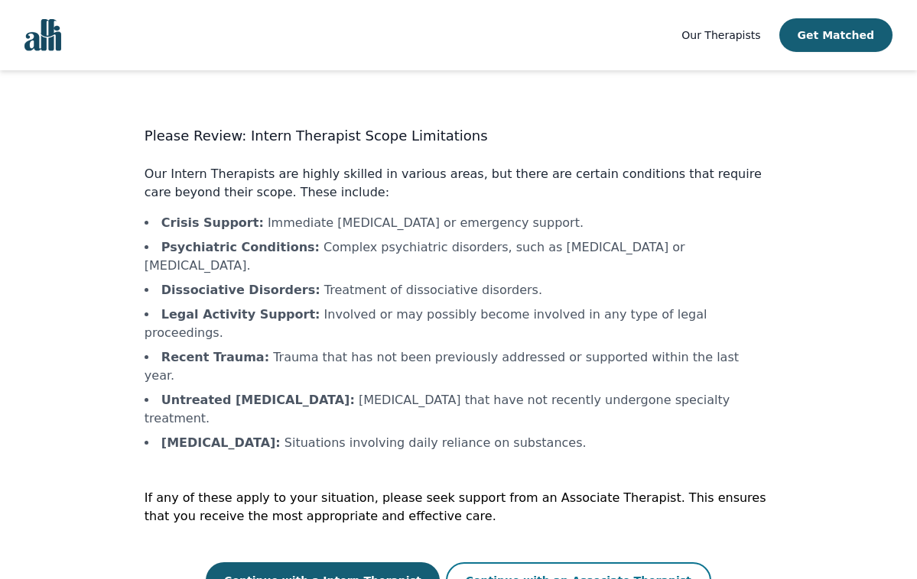
click at [534, 563] on button "Continue with an Associate Therapist" at bounding box center [578, 581] width 265 height 37
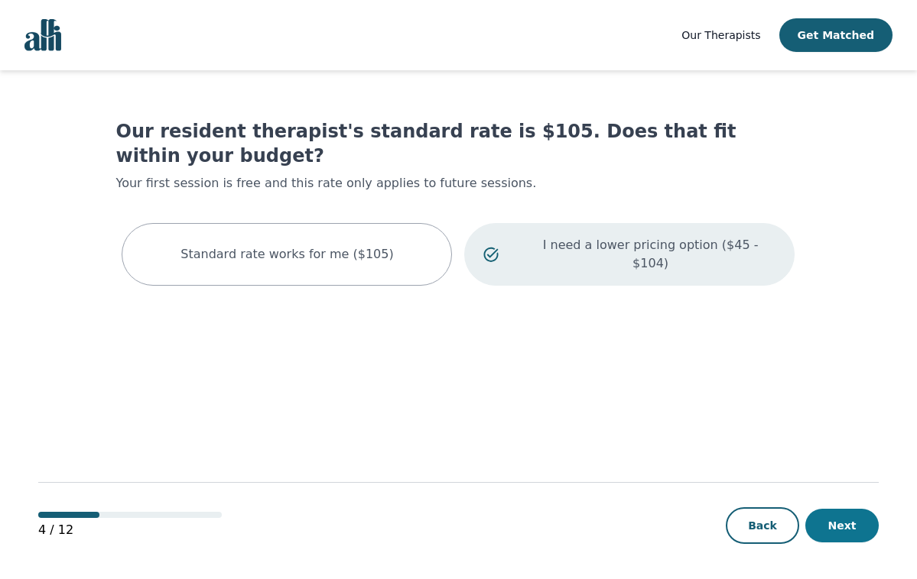
click at [849, 539] on button "Next" at bounding box center [841, 526] width 73 height 34
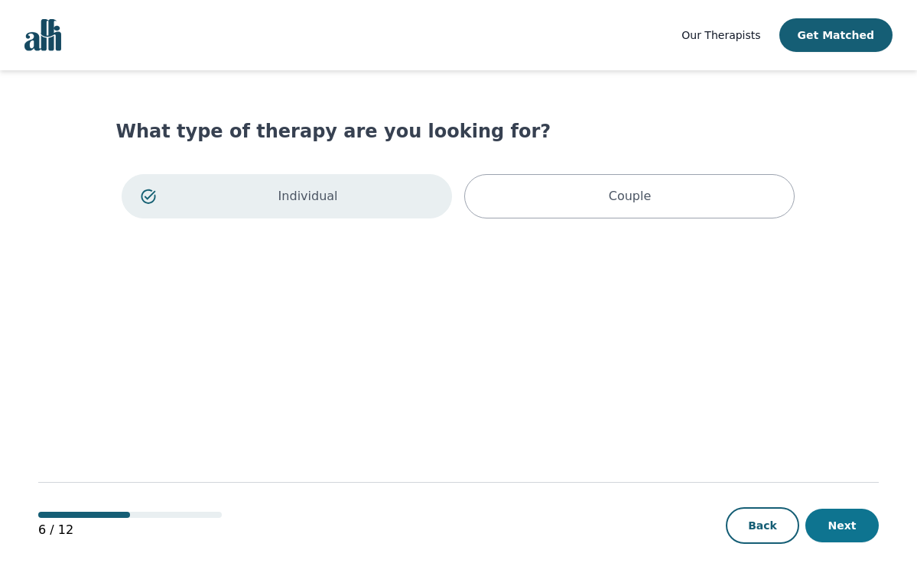
click at [842, 536] on button "Next" at bounding box center [841, 526] width 73 height 34
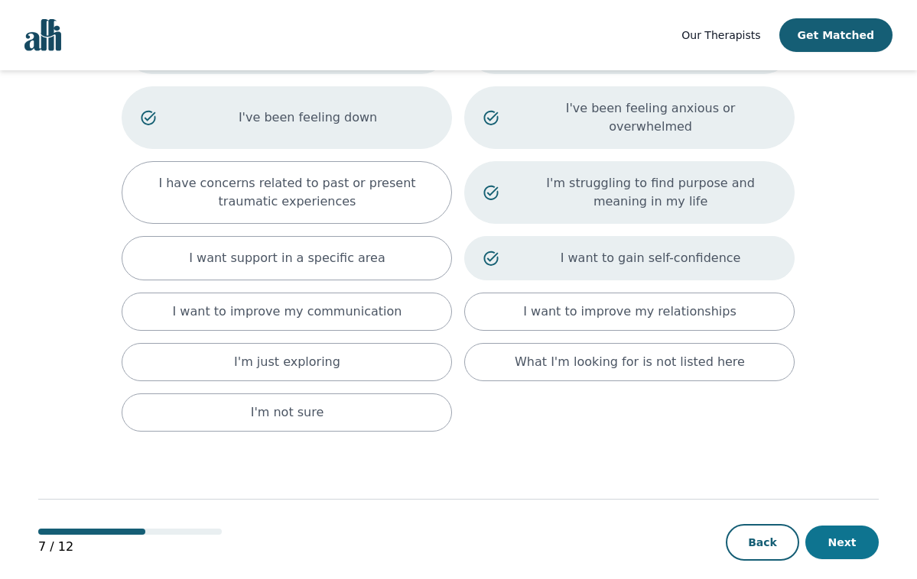
click at [844, 526] on button "Next" at bounding box center [841, 543] width 73 height 34
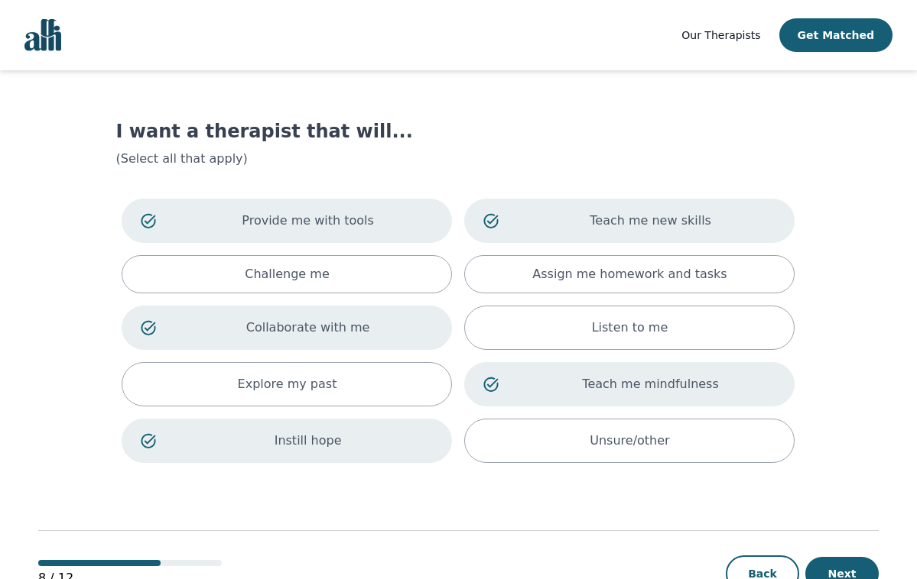
scroll to position [45, 1]
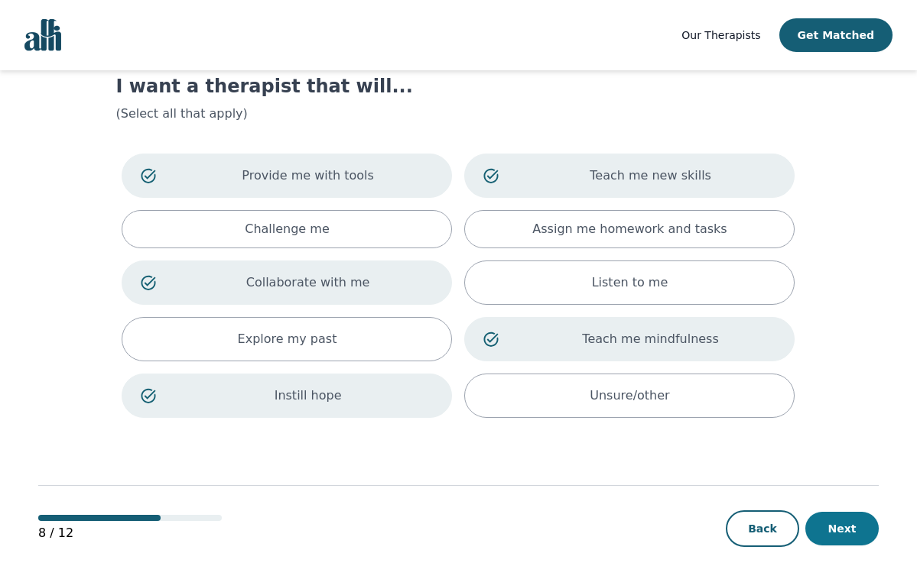
click at [827, 533] on button "Next" at bounding box center [841, 529] width 73 height 34
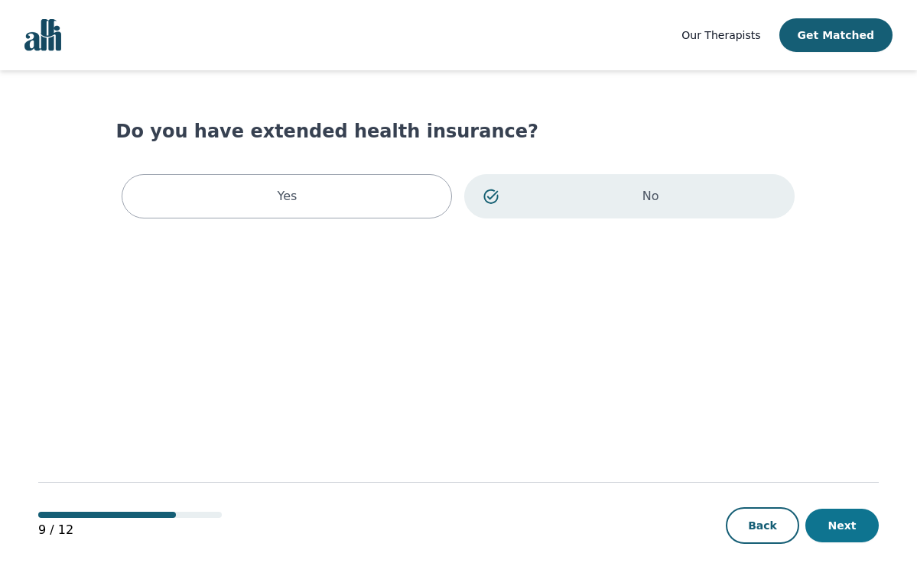
click at [829, 518] on button "Next" at bounding box center [841, 526] width 73 height 34
